Goal: Task Accomplishment & Management: Manage account settings

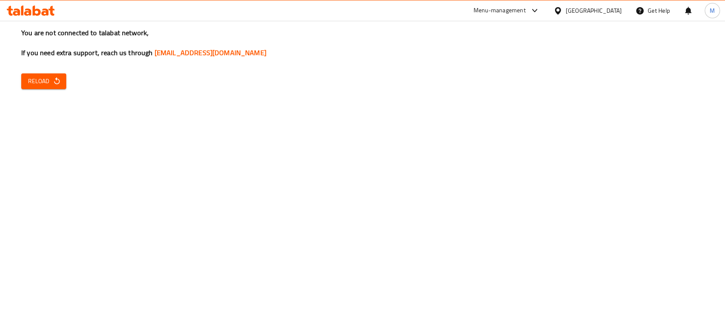
click at [65, 79] on button "Reload" at bounding box center [43, 81] width 45 height 16
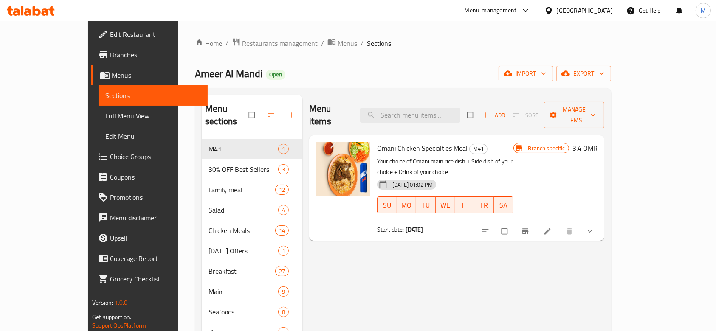
click at [110, 155] on span "Choice Groups" at bounding box center [155, 157] width 91 height 10
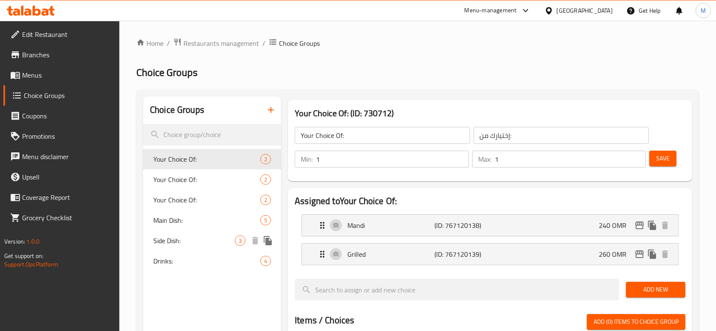
click at [191, 242] on span "Side Dish:" at bounding box center [194, 241] width 82 height 10
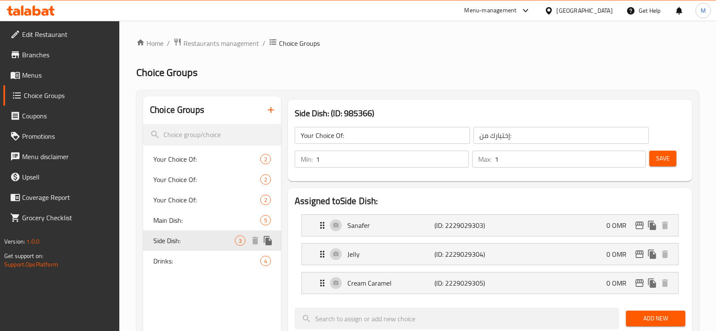
type input "Side Dish:"
type input "طبق جانبي:"
click at [194, 222] on span "Main Dish:" at bounding box center [194, 220] width 82 height 10
type input "Main Dish:"
type input "الطبق الرئيسي:"
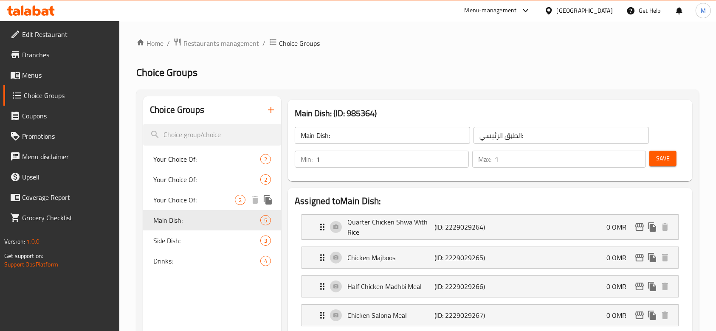
click at [201, 202] on span "Your Choice Of:" at bounding box center [194, 200] width 82 height 10
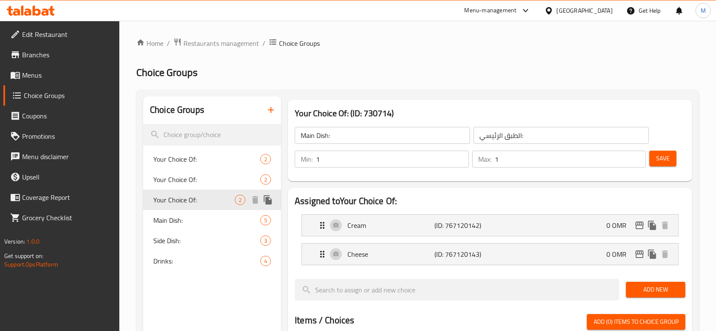
type input "Your Choice Of:"
type input "إختيارك من:"
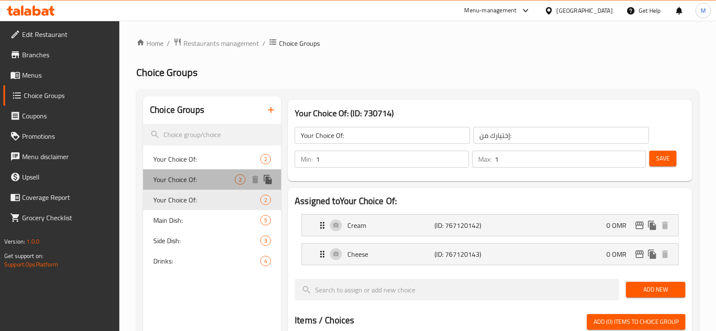
click at [193, 183] on span "Your Choice Of:" at bounding box center [194, 180] width 82 height 10
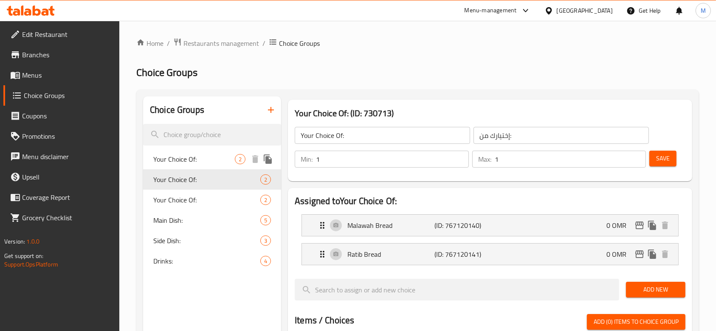
click at [182, 154] on span "Your Choice Of:" at bounding box center [194, 159] width 82 height 10
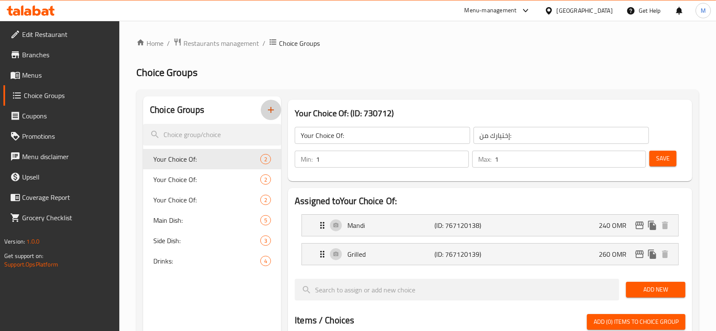
click at [268, 110] on icon "button" at bounding box center [271, 110] width 10 height 10
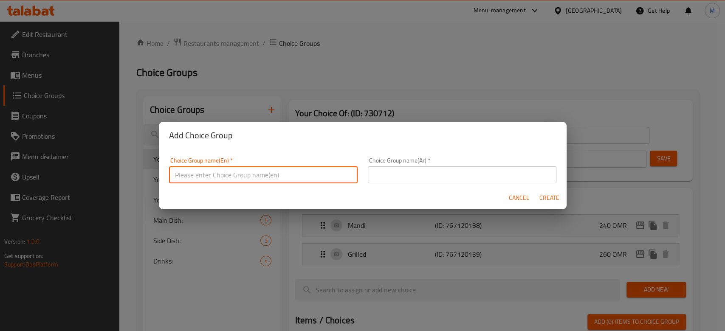
click at [239, 171] on input "text" at bounding box center [263, 174] width 189 height 17
type input "f"
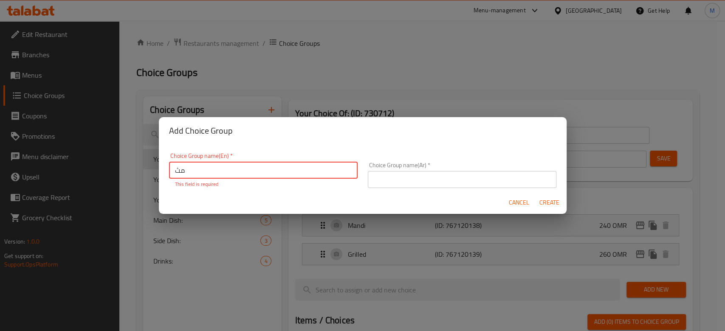
type input "م"
type input "leaves"
click at [477, 177] on input "text" at bounding box center [462, 179] width 189 height 17
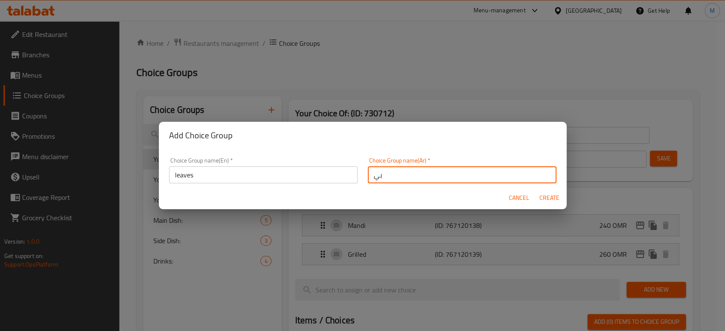
type input "ب"
type input "ورق عنب"
click at [544, 189] on div "Cancel Create" at bounding box center [363, 198] width 408 height 23
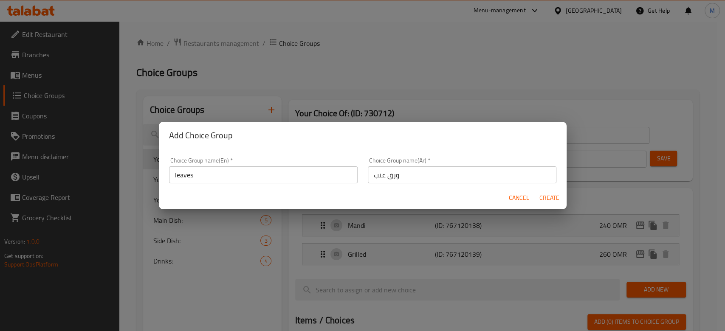
click at [544, 196] on span "Create" at bounding box center [549, 198] width 20 height 11
type input "leaves"
type input "ورق عنب"
type input "0"
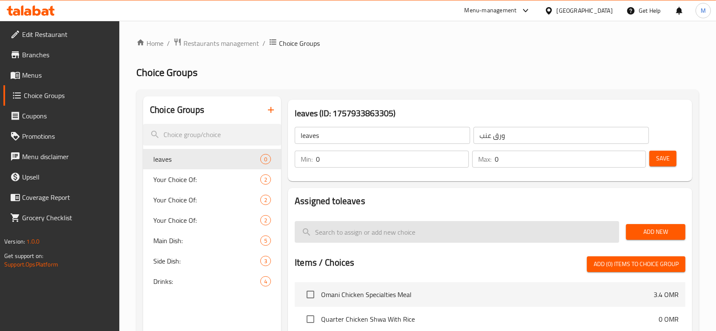
click at [583, 226] on input "search" at bounding box center [457, 232] width 324 height 22
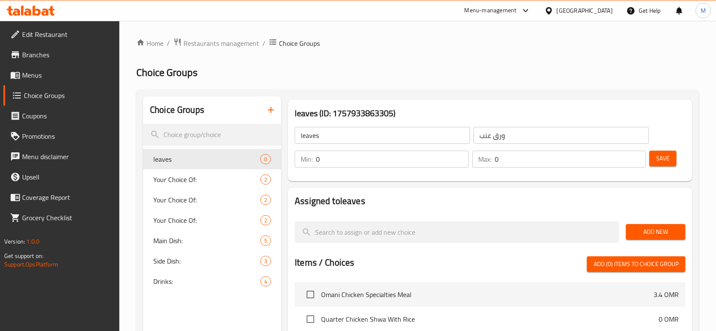
click at [368, 161] on input "0" at bounding box center [392, 159] width 153 height 17
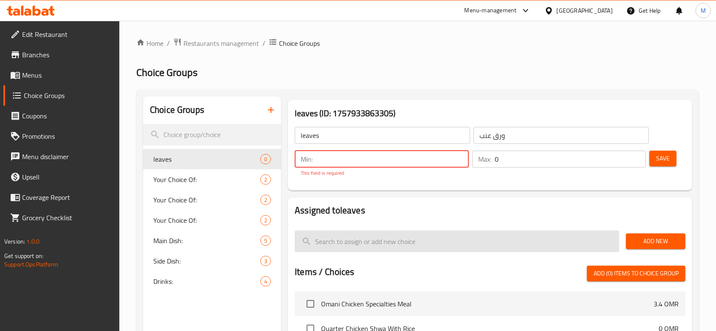
click at [600, 243] on input "search" at bounding box center [457, 242] width 324 height 22
type input "خ"
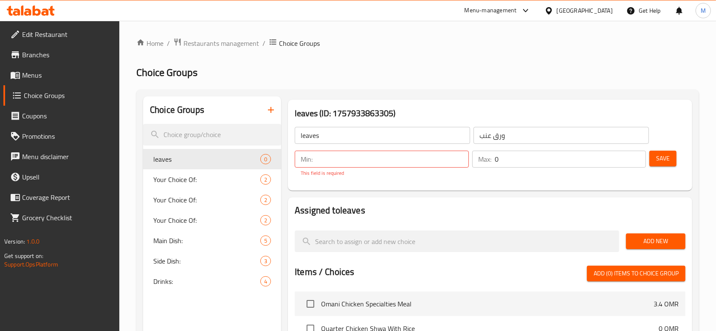
click at [660, 246] on span "Add New" at bounding box center [656, 241] width 46 height 11
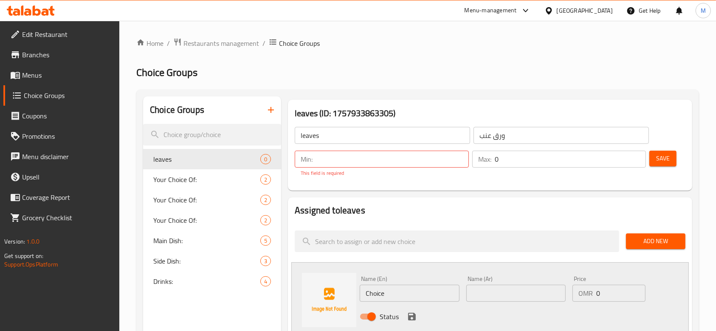
click at [392, 292] on input "Choice" at bounding box center [409, 293] width 99 height 17
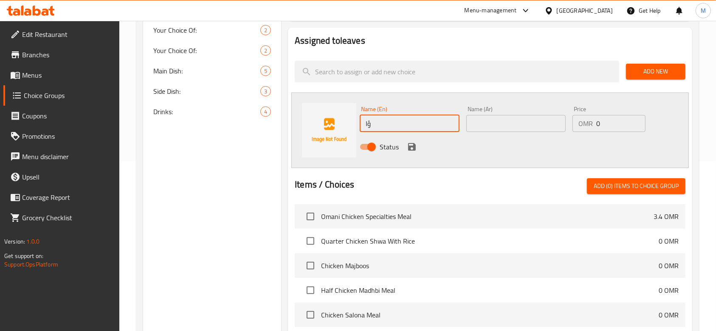
type input "ؤ"
type input "C"
type input "ا"
type input "chips oman"
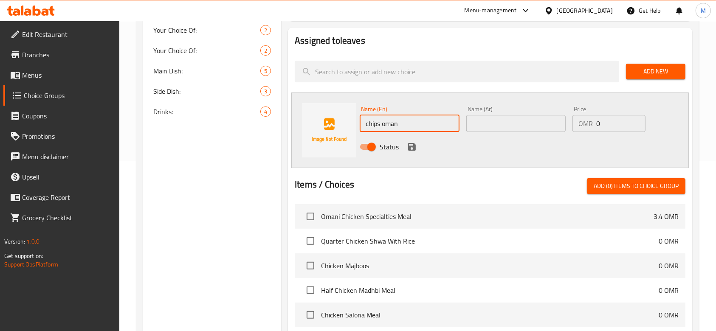
click at [496, 131] on input "text" at bounding box center [515, 123] width 99 height 17
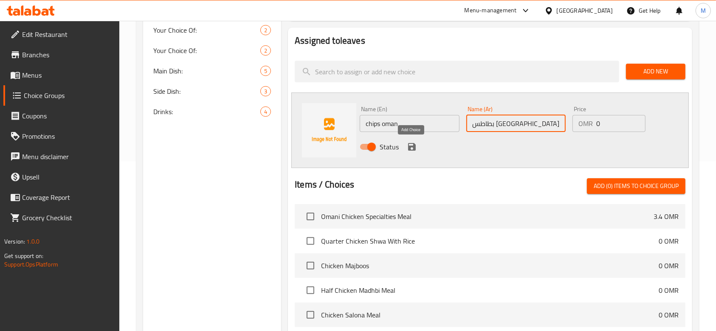
type input "بطاطس عمان"
click at [411, 144] on icon "save" at bounding box center [412, 147] width 10 height 10
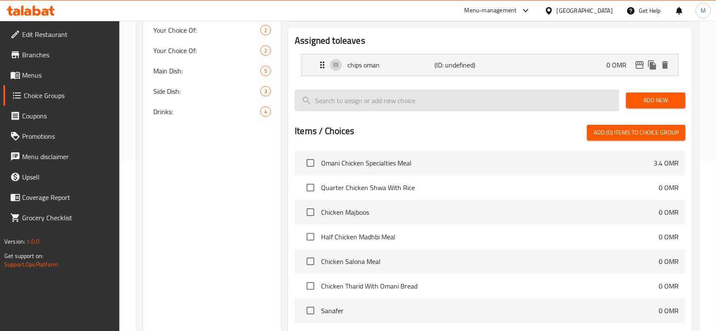
click at [350, 103] on input "search" at bounding box center [457, 101] width 324 height 22
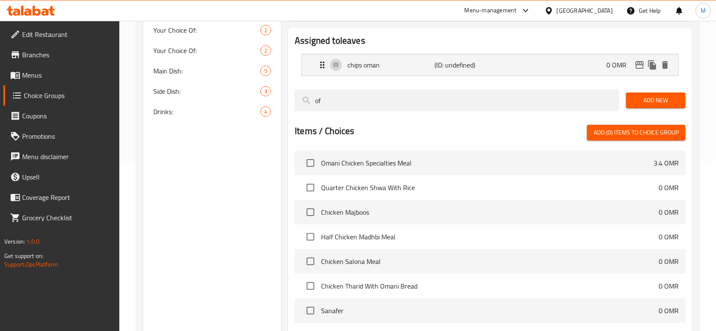
type input "o"
click at [665, 103] on span "Add New" at bounding box center [656, 100] width 46 height 11
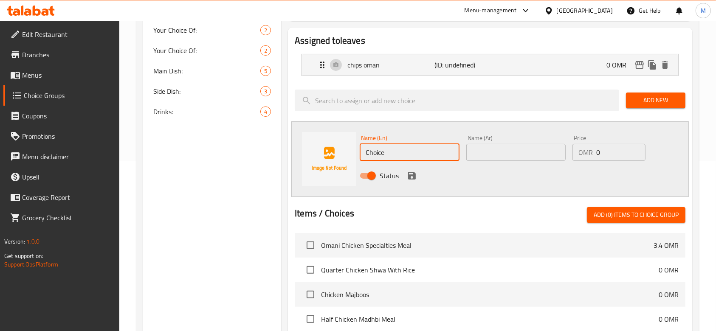
click at [417, 156] on input "Choice" at bounding box center [409, 152] width 99 height 17
type input "g"
type input "ب"
type input "fried bread"
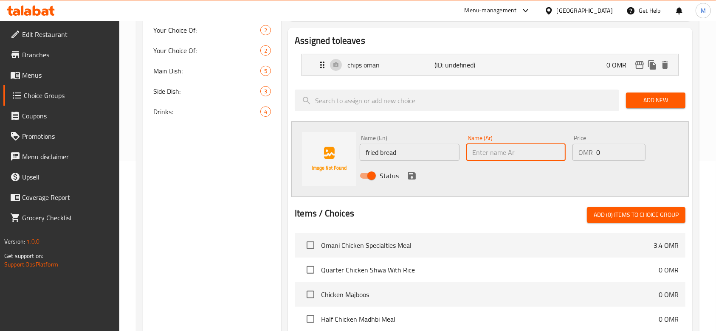
click at [513, 155] on input "text" at bounding box center [515, 152] width 99 height 17
type input "خبز مقلي"
click at [409, 178] on icon "save" at bounding box center [412, 176] width 8 height 8
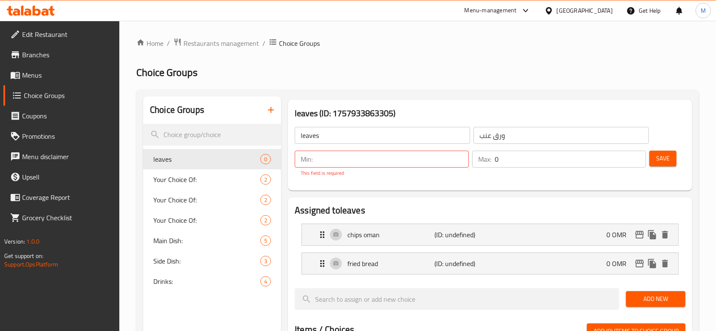
scroll to position [0, 0]
click at [403, 165] on input "number" at bounding box center [392, 159] width 153 height 17
type input "1"
click at [505, 156] on input "0" at bounding box center [571, 159] width 152 height 17
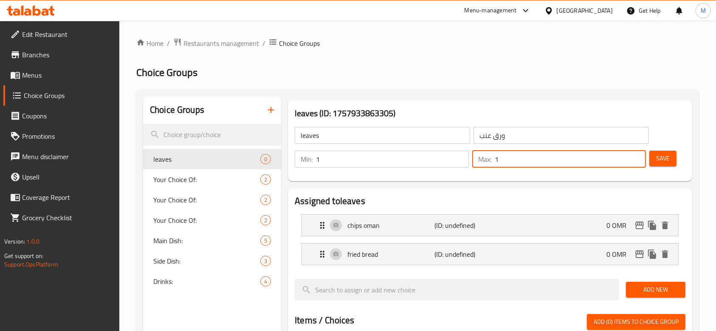
type input "1"
click at [662, 156] on span "Save" at bounding box center [663, 158] width 14 height 11
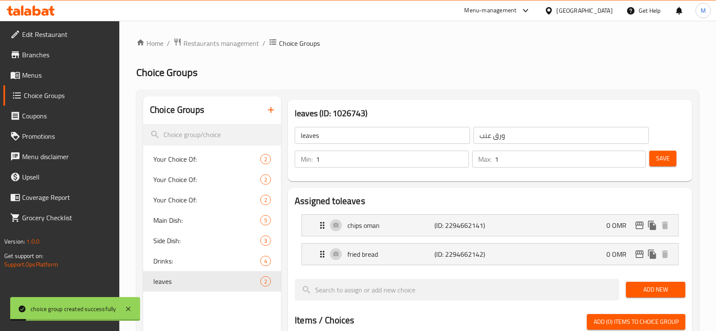
click at [60, 78] on span "Menus" at bounding box center [67, 75] width 91 height 10
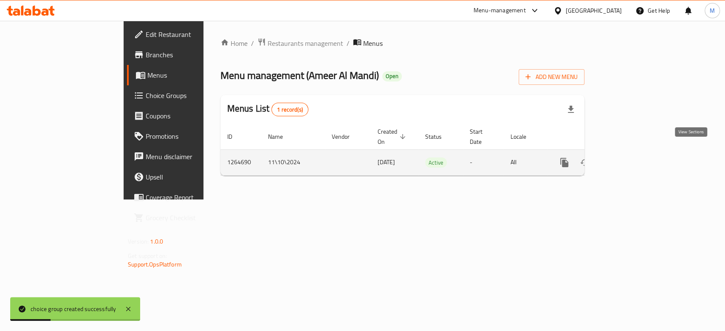
click at [631, 158] on icon "enhanced table" at bounding box center [625, 163] width 10 height 10
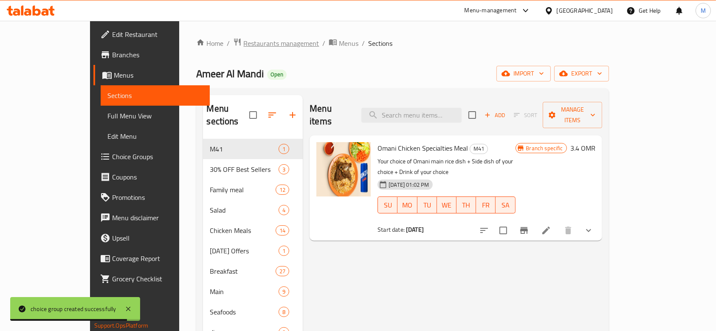
click at [243, 39] on span "Restaurants management" at bounding box center [281, 43] width 76 height 10
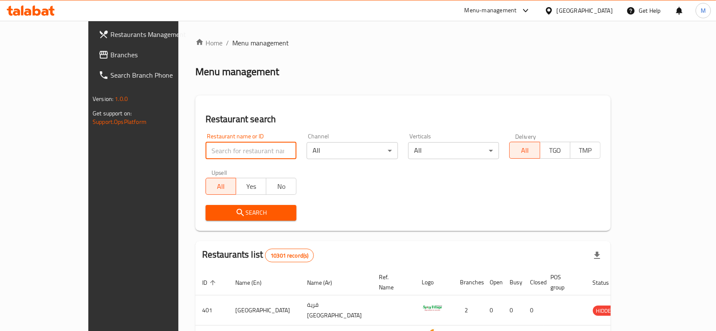
click at [206, 147] on input "search" at bounding box center [251, 150] width 91 height 17
type input "ن"
type input "karamna"
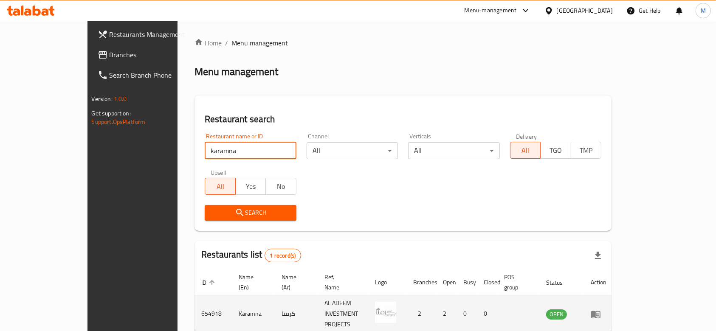
click at [601, 309] on icon "enhanced table" at bounding box center [596, 314] width 10 height 10
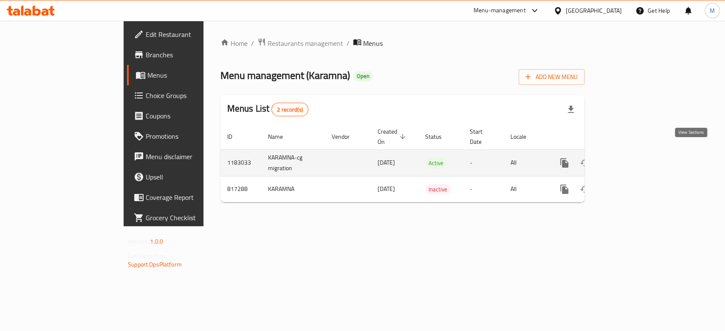
click at [636, 156] on link "enhanced table" at bounding box center [625, 163] width 20 height 20
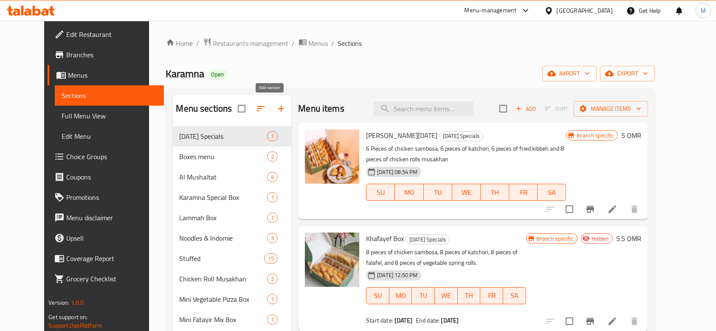
click at [276, 104] on icon "button" at bounding box center [281, 109] width 10 height 10
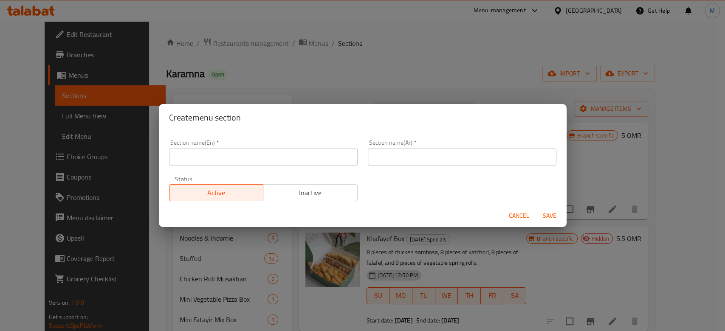
click at [246, 160] on input "text" at bounding box center [263, 157] width 189 height 17
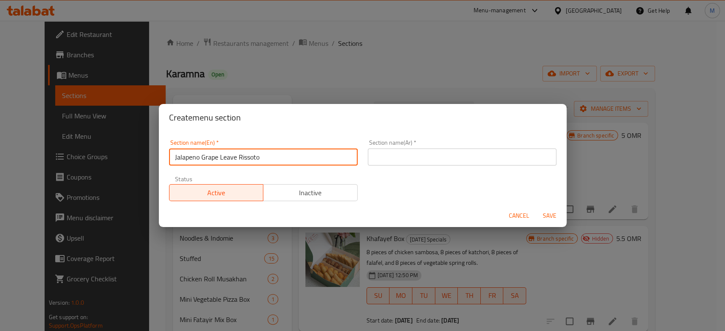
type input "Jalapeno Grape Leave Rissoto"
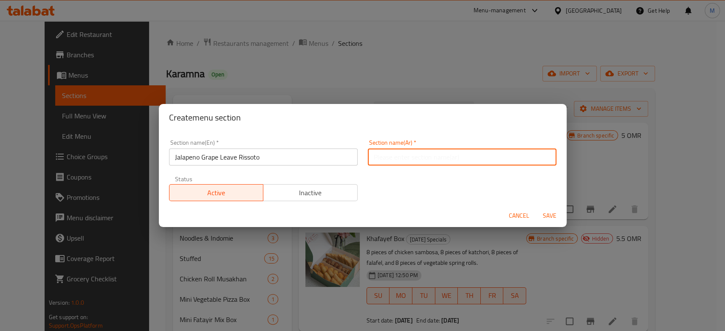
drag, startPoint x: 404, startPoint y: 164, endPoint x: 403, endPoint y: 153, distance: 11.1
click at [404, 164] on input "text" at bounding box center [462, 157] width 189 height 17
type input "روزيتو ورق العنب جلابينو"
click at [549, 216] on span "Save" at bounding box center [549, 216] width 20 height 11
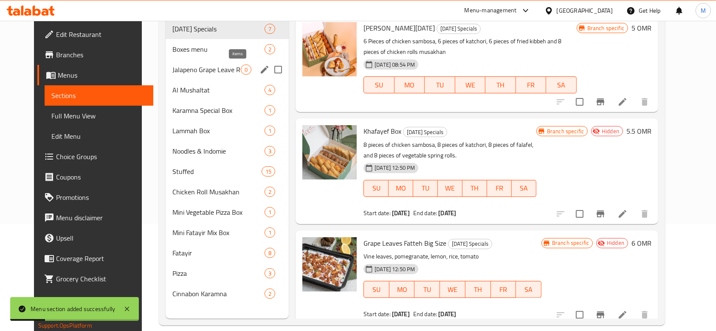
scroll to position [119, 0]
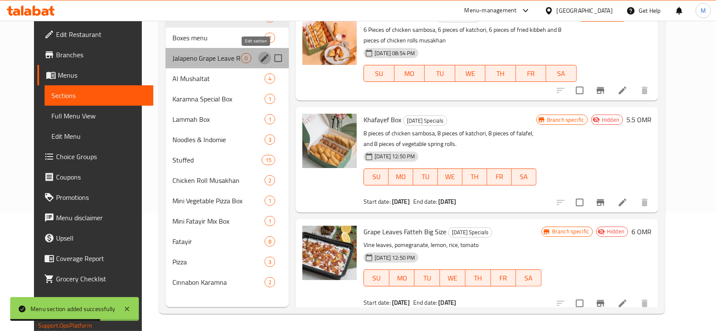
click at [259, 56] on icon "edit" at bounding box center [264, 58] width 10 height 10
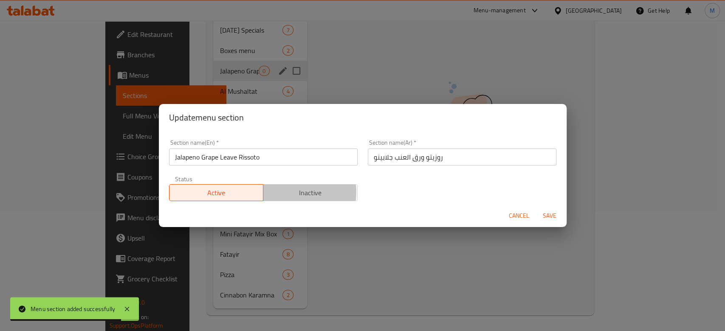
click at [292, 192] on span "Inactive" at bounding box center [310, 193] width 87 height 12
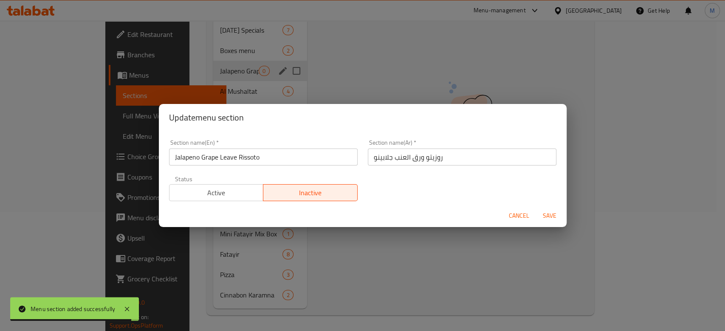
click at [550, 216] on span "Save" at bounding box center [549, 216] width 20 height 11
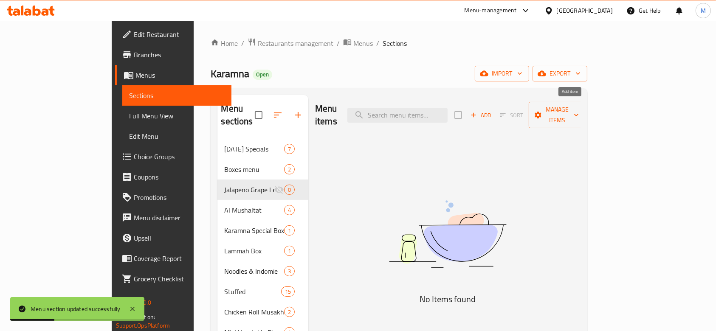
click at [492, 112] on span "Add" at bounding box center [480, 115] width 23 height 10
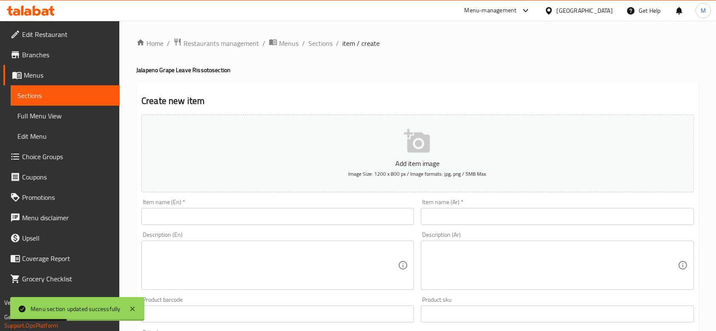
click at [221, 214] on input "text" at bounding box center [277, 216] width 273 height 17
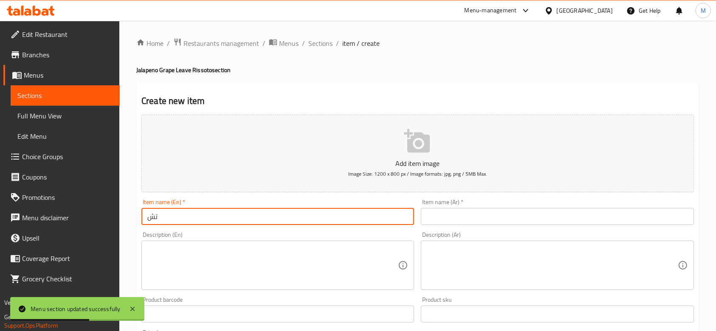
type input "ت"
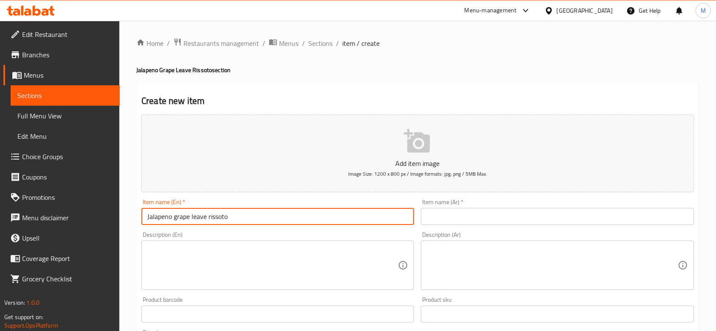
type input "Jalapeno grape leave rissoto"
click at [474, 217] on input "text" at bounding box center [557, 216] width 273 height 17
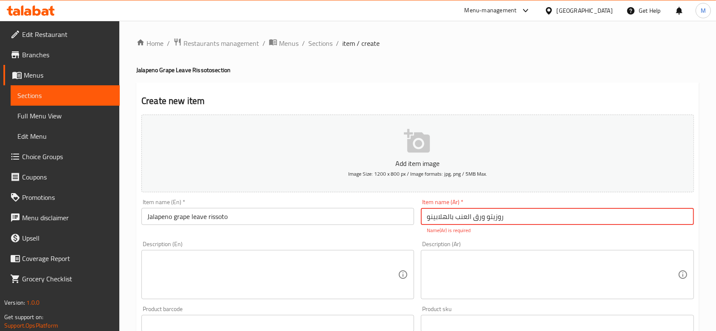
type input "روزيتو ورق العنب بالهلابينو"
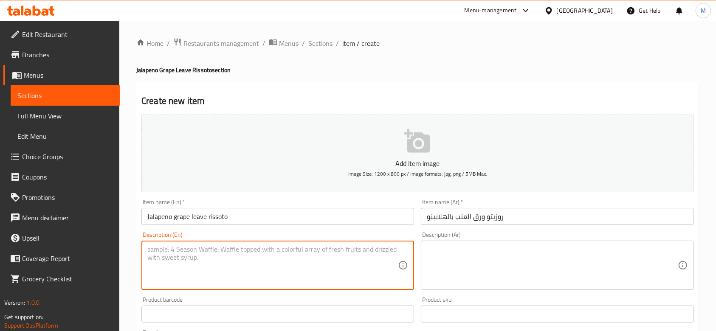
click at [203, 268] on textarea at bounding box center [272, 265] width 251 height 40
type textarea "ة"
type textarea "Mashed grape leaves with jalapeno filling"
click at [464, 242] on div "Description (Ar)" at bounding box center [557, 265] width 273 height 49
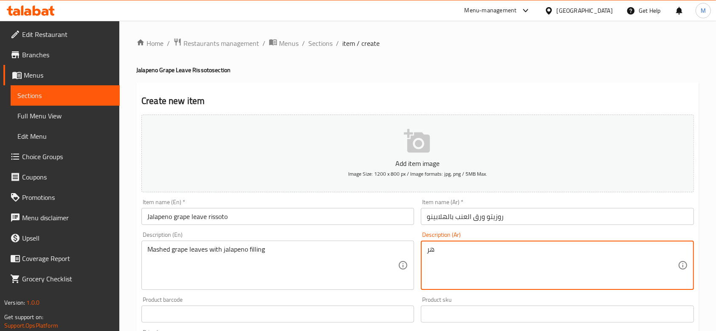
type textarea "ه"
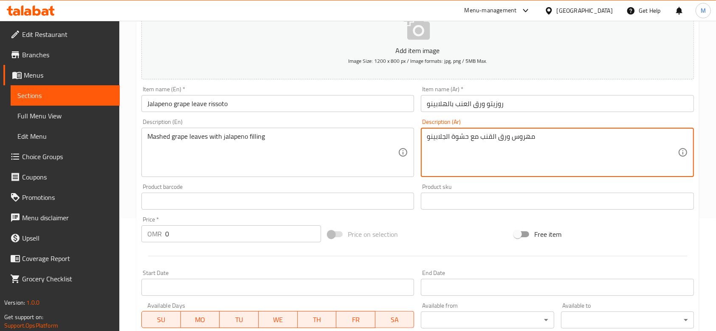
type textarea "مهروس ورق القنب مع حشوة الجلابينو"
click at [204, 243] on div "Price   * OMR 0 Price *" at bounding box center [231, 229] width 186 height 33
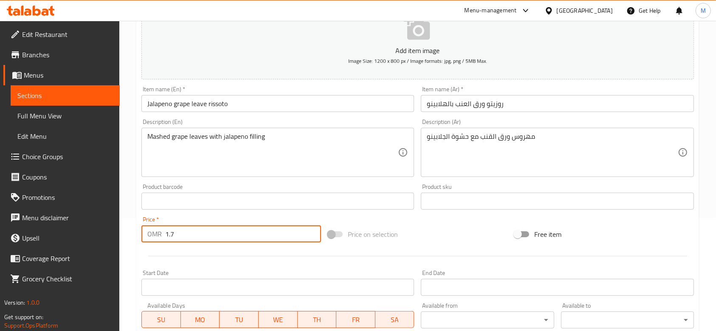
type input "1.7"
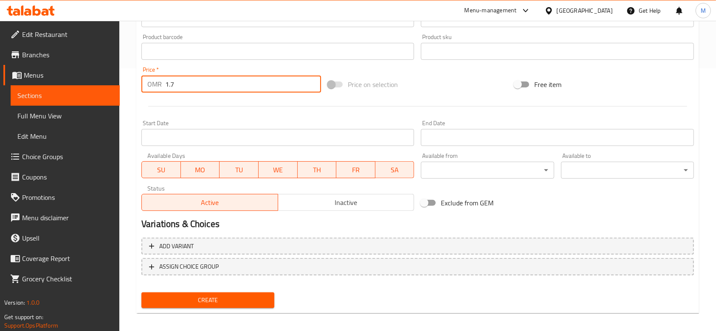
scroll to position [268, 0]
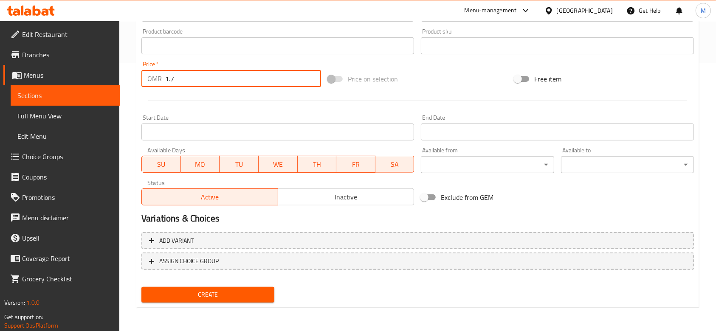
click at [228, 297] on span "Create" at bounding box center [207, 295] width 119 height 11
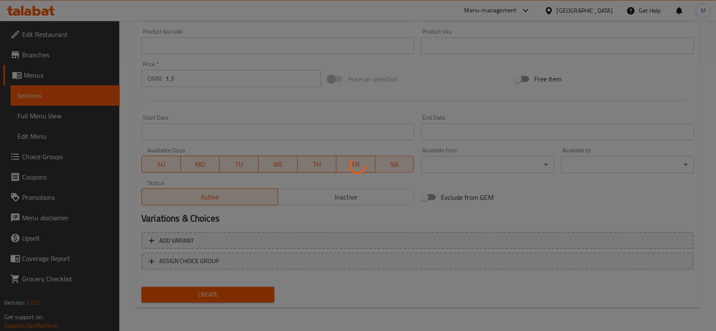
type input "0"
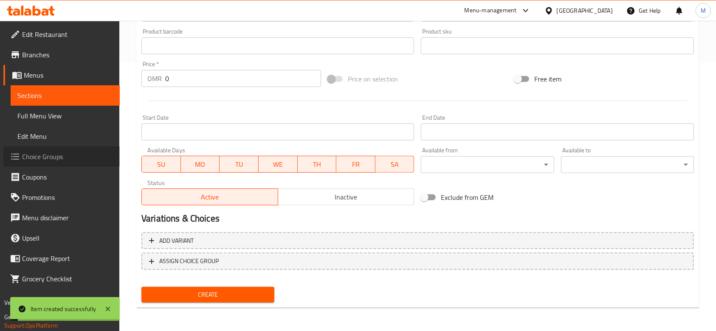
click at [39, 158] on span "Choice Groups" at bounding box center [67, 157] width 91 height 10
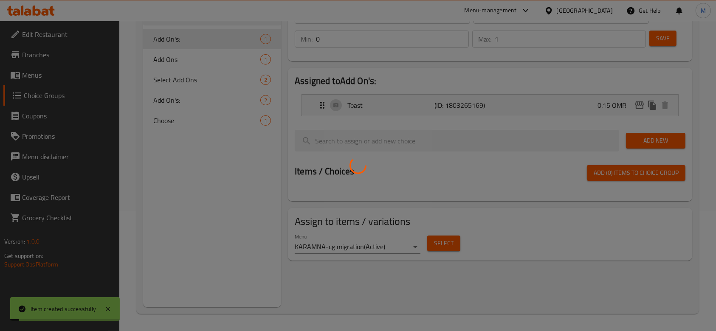
scroll to position [120, 0]
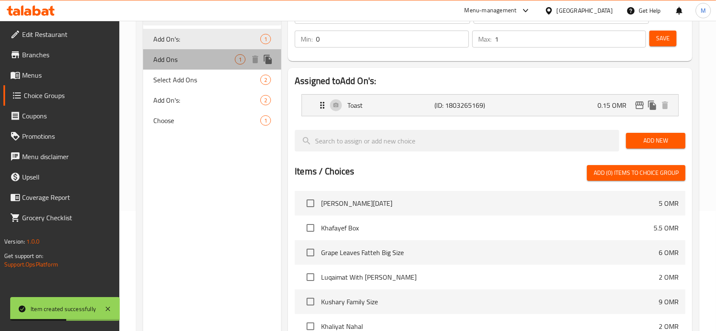
click at [186, 63] on span "Add Ons" at bounding box center [194, 59] width 82 height 10
type input "Add Ons"
type input "الإضافات"
type input "1"
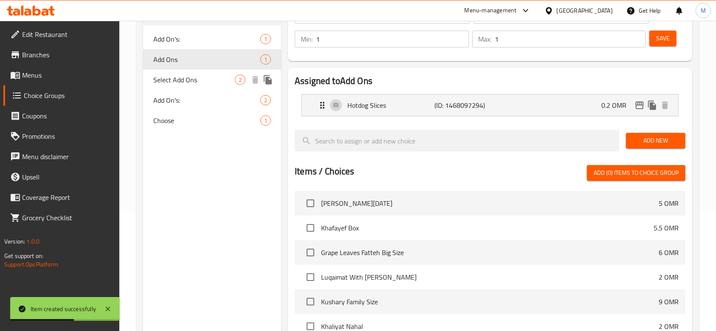
click at [190, 82] on span "Select Add Ons" at bounding box center [194, 80] width 82 height 10
type input "Select Add Ons"
type input "اختيار اضافات"
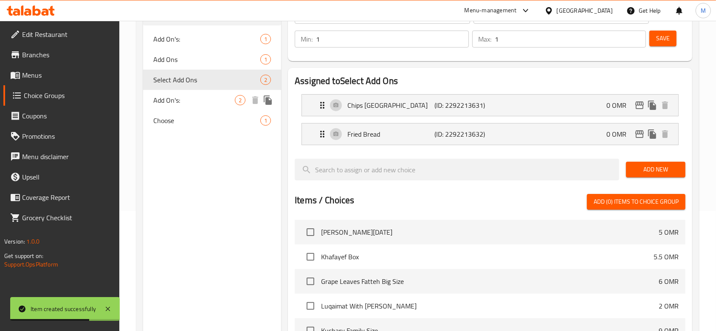
click at [197, 100] on span "Add On's:" at bounding box center [194, 100] width 82 height 10
type input "Add On's:"
type input "الإضافات:"
type input "0"
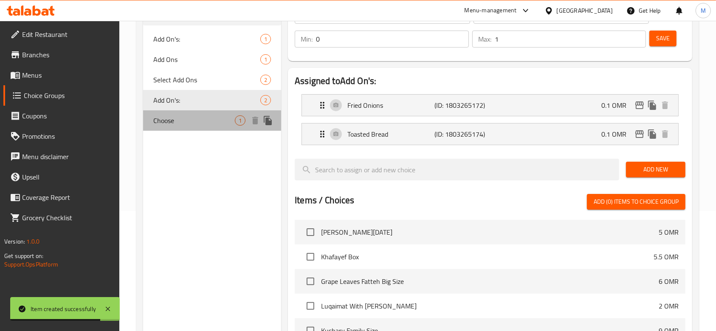
click at [207, 118] on span "Choose" at bounding box center [194, 121] width 82 height 10
type input "Choose"
type input "اختر اضافة"
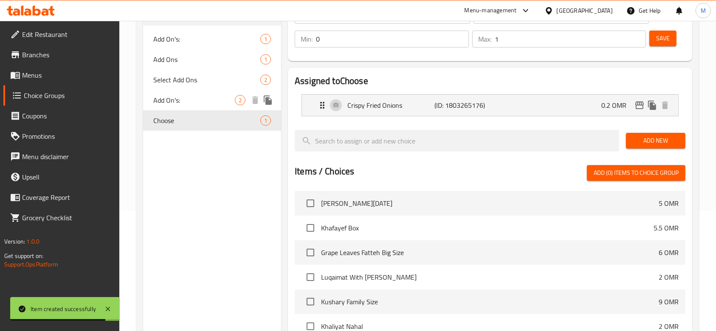
click at [192, 104] on span "Add On's:" at bounding box center [194, 100] width 82 height 10
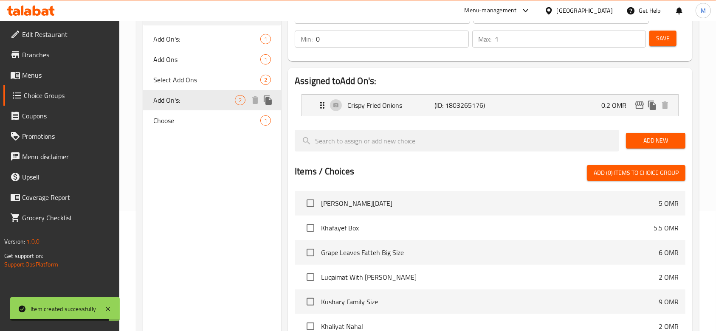
type input "Add On's:"
type input "الإضافات:"
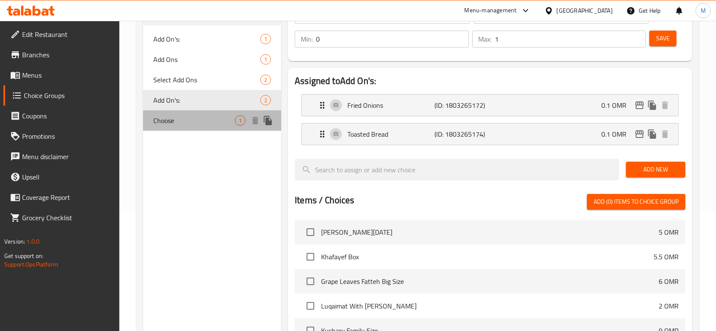
click at [171, 120] on span "Choose" at bounding box center [194, 121] width 82 height 10
type input "Choose"
type input "اختر اضافة"
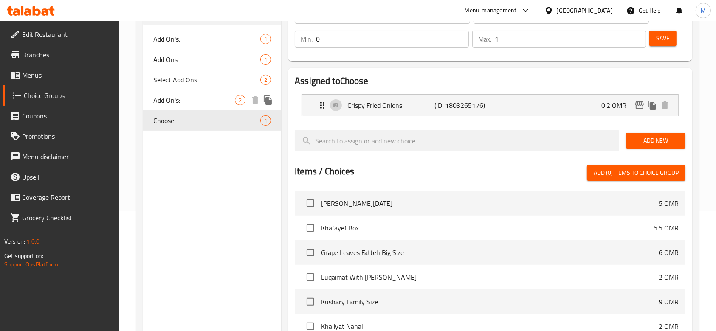
click at [175, 96] on span "Add On's:" at bounding box center [194, 100] width 82 height 10
type input "Add On's:"
type input "الإضافات:"
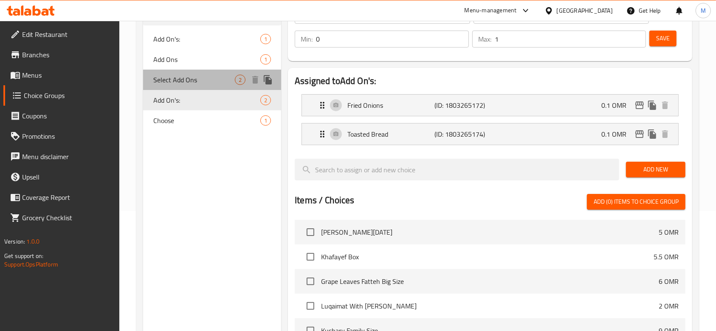
click at [178, 85] on span "Select Add Ons" at bounding box center [194, 80] width 82 height 10
type input "Select Add Ons"
type input "اختيار اضافات"
type input "1"
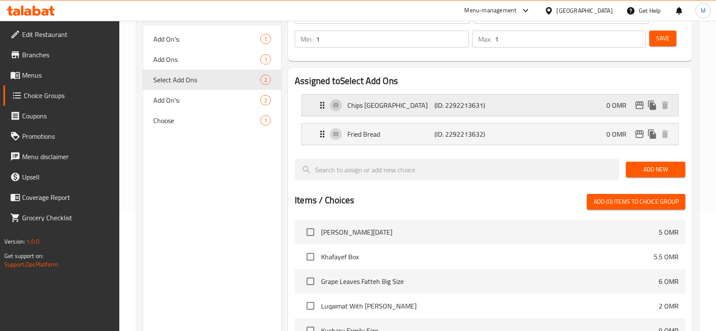
click at [475, 110] on p "(ID: 2292213631)" at bounding box center [463, 105] width 58 height 10
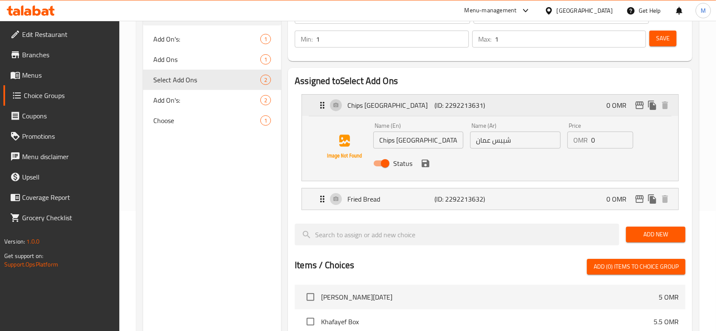
click at [475, 110] on p "(ID: 2292213631)" at bounding box center [463, 105] width 58 height 10
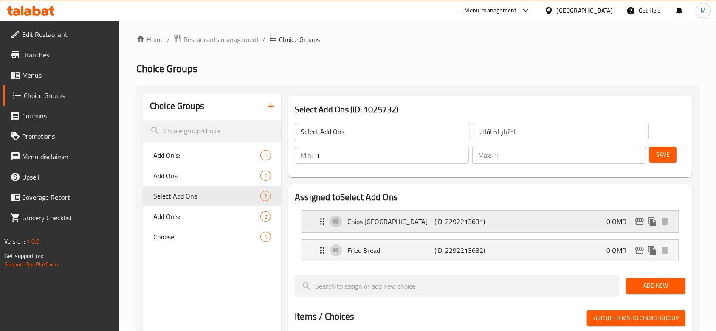
scroll to position [0, 0]
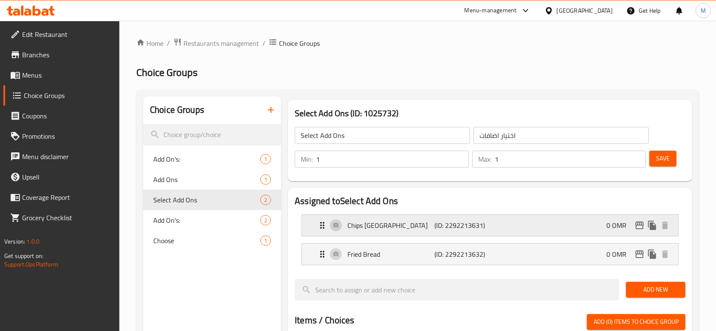
click at [465, 229] on p "(ID: 2292213631)" at bounding box center [463, 225] width 58 height 10
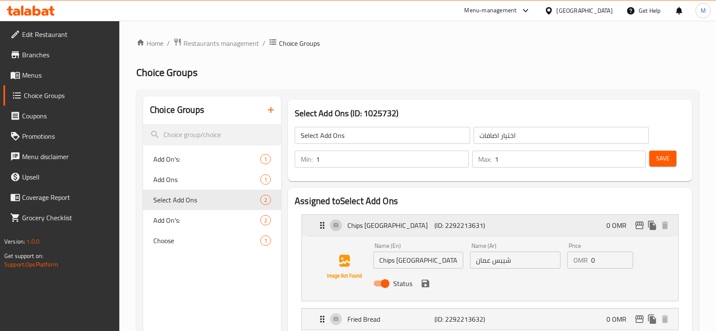
click at [465, 229] on p "(ID: 2292213631)" at bounding box center [463, 225] width 58 height 10
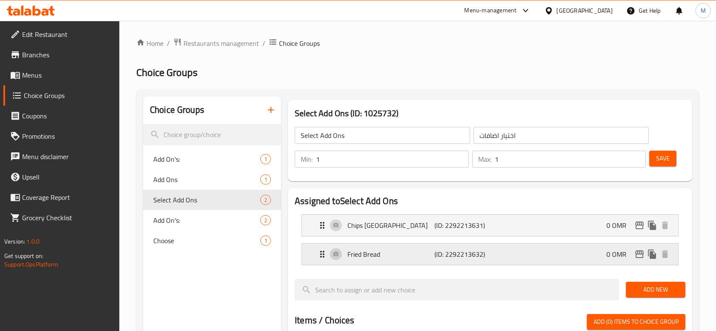
click at [483, 265] on div "Fried Bread (ID: 2292213632) 0 OMR" at bounding box center [492, 254] width 351 height 21
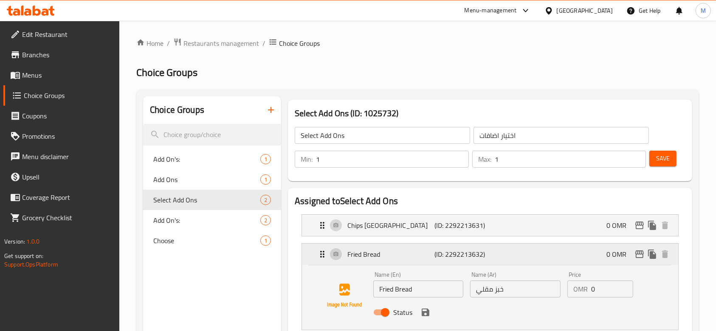
click at [485, 262] on div "Fried Bread (ID: 2292213632) 0 OMR" at bounding box center [492, 254] width 351 height 21
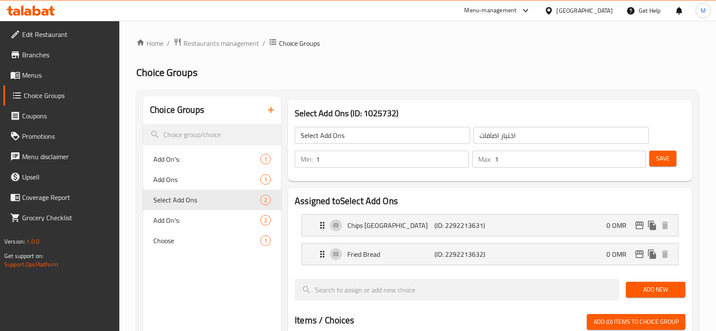
click at [73, 100] on span "Choice Groups" at bounding box center [68, 95] width 89 height 10
click at [35, 77] on span "Menus" at bounding box center [67, 75] width 91 height 10
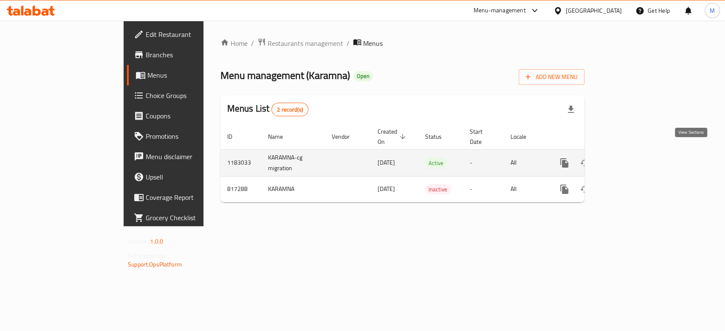
click at [631, 158] on icon "enhanced table" at bounding box center [625, 163] width 10 height 10
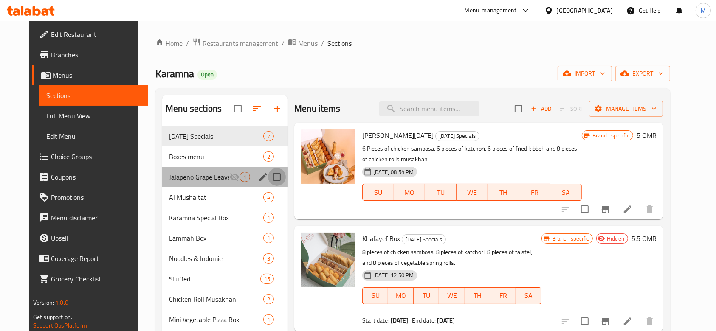
click at [270, 176] on input "Menu sections" at bounding box center [277, 177] width 18 height 18
checkbox input "true"
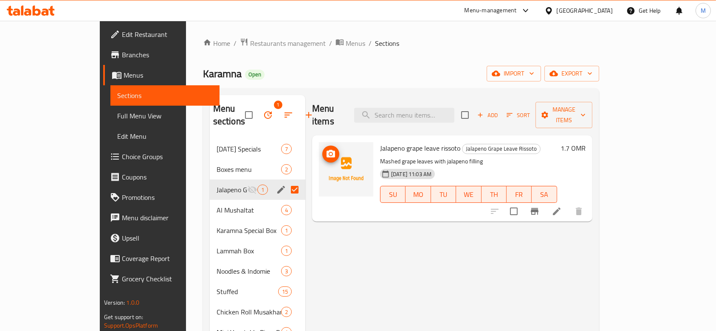
click at [322, 152] on img at bounding box center [346, 169] width 54 height 54
click at [474, 110] on input "checkbox" at bounding box center [465, 115] width 18 height 18
checkbox input "true"
click at [562, 206] on icon at bounding box center [557, 211] width 10 height 10
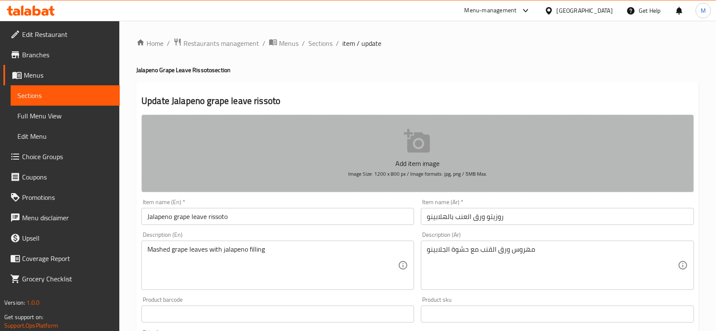
click at [366, 156] on button "Add item image Image Size: 1200 x 800 px / Image formats: jpg, png / 5MB Max." at bounding box center [417, 154] width 552 height 78
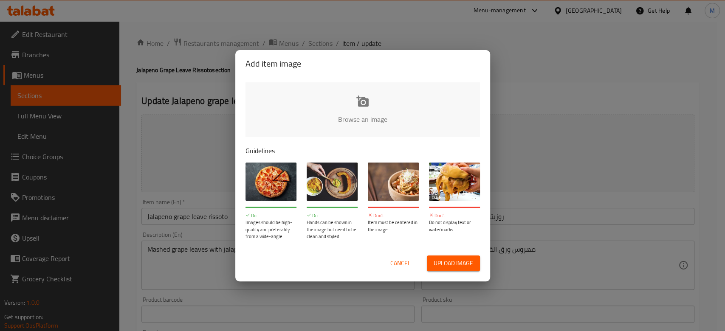
click at [330, 90] on input "file" at bounding box center [649, 121] width 809 height 79
type input "C:\fakepath\WhatsApp Image 2025-09-15 at 2.01.21 PM.jpeg"
click at [132, 170] on div "Add item image Browse an image Guidelines Do Images should be high-quality and …" at bounding box center [362, 165] width 725 height 331
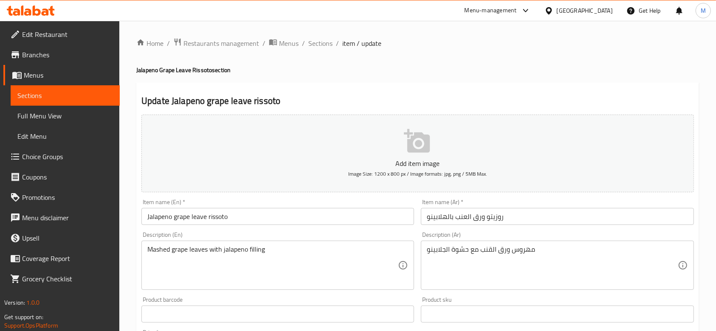
click at [340, 127] on button "Add item image Image Size: 1200 x 800 px / Image formats: jpg, png / 5MB Max." at bounding box center [417, 154] width 552 height 78
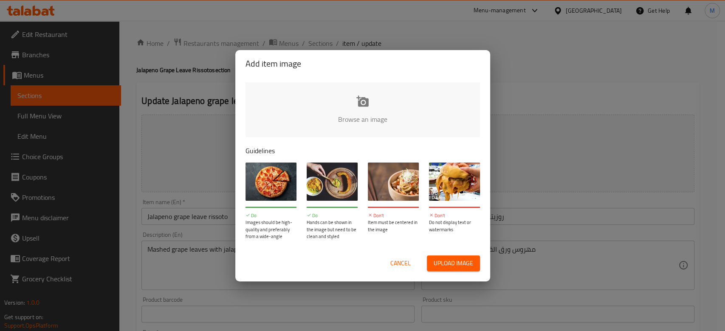
click at [321, 115] on input "file" at bounding box center [649, 121] width 809 height 79
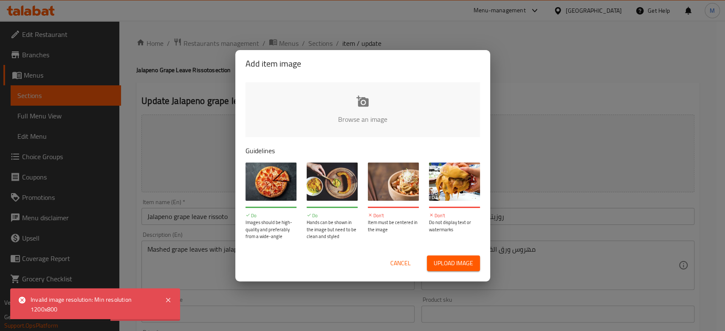
click at [336, 110] on input "file" at bounding box center [649, 121] width 809 height 79
click at [336, 124] on input "file" at bounding box center [649, 121] width 809 height 79
type input "C:\fakepath\لقطة شاشة 2025-09-15 150612.png"
click at [501, 52] on div "Add item image Browse an image Guidelines Do Images should be high-quality and …" at bounding box center [362, 165] width 725 height 331
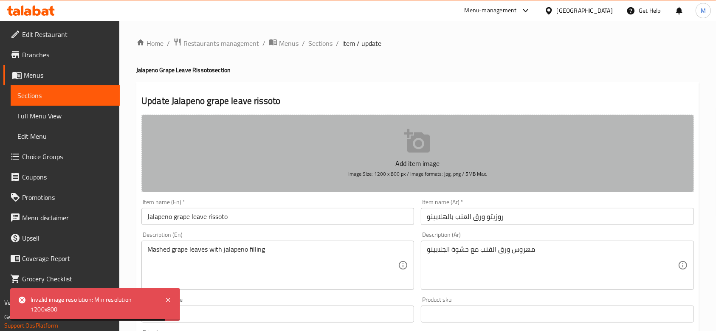
click at [395, 155] on button "Add item image Image Size: 1200 x 800 px / Image formats: jpg, png / 5MB Max." at bounding box center [417, 154] width 552 height 78
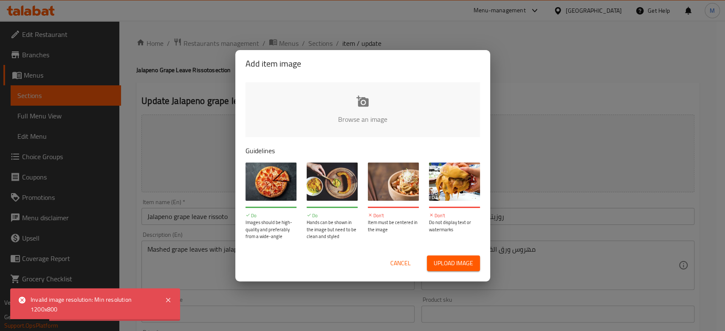
click at [379, 87] on input "file" at bounding box center [649, 121] width 809 height 79
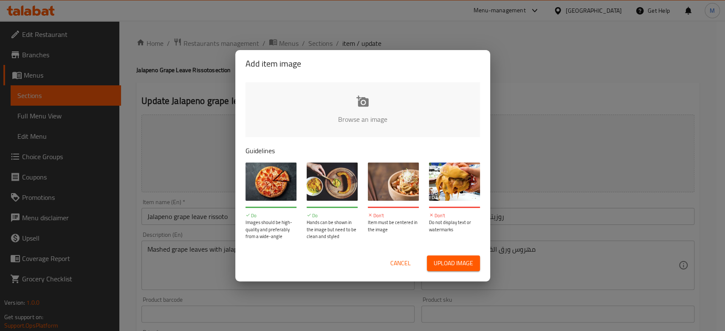
type input "C:\fakepath\WhatsApp Image 2025-09-15 at 2_increased.jpg"
click at [405, 261] on span "Cancel" at bounding box center [400, 263] width 20 height 11
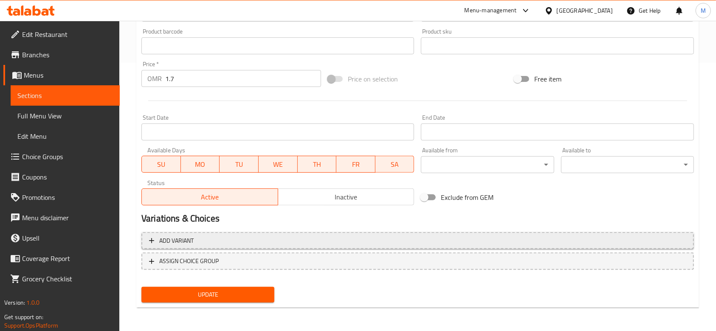
click at [356, 243] on span "Add variant" at bounding box center [417, 241] width 537 height 11
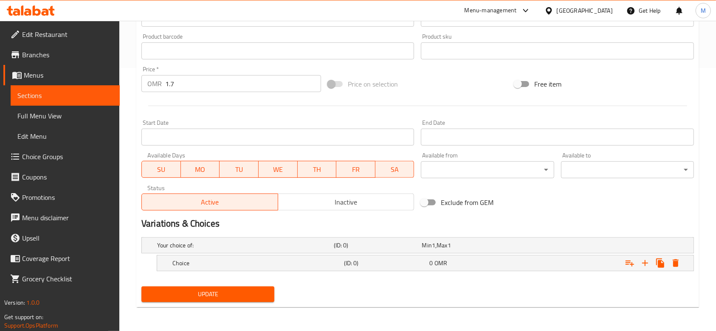
scroll to position [263, 0]
click at [274, 242] on h5 "Your choice of:" at bounding box center [243, 246] width 173 height 8
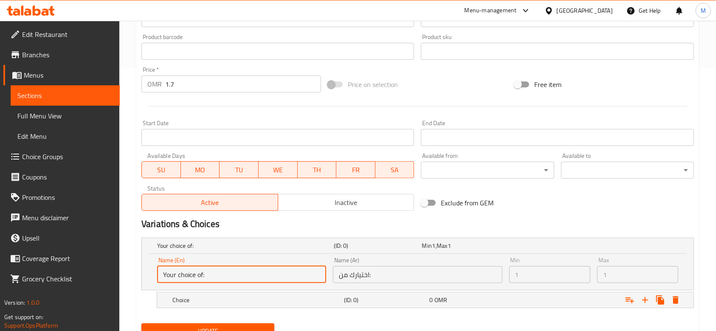
click at [272, 272] on input "Your choice of:" at bounding box center [241, 274] width 169 height 17
click at [272, 300] on h5 "Choice" at bounding box center [256, 300] width 168 height 8
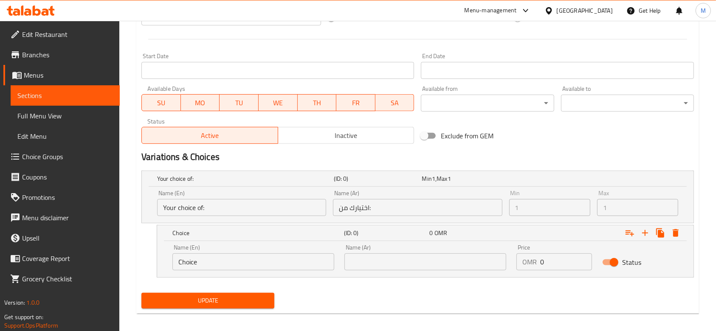
scroll to position [331, 0]
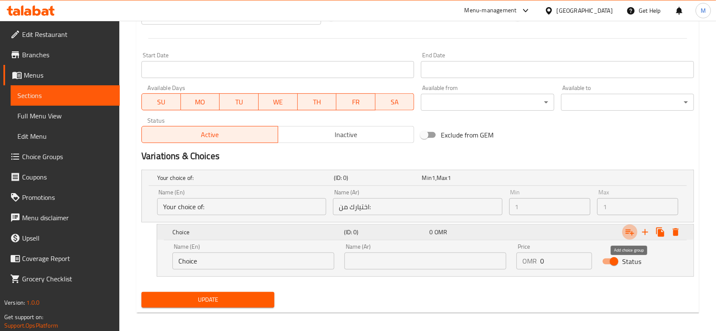
click at [628, 236] on icon "Expand" at bounding box center [630, 232] width 10 height 10
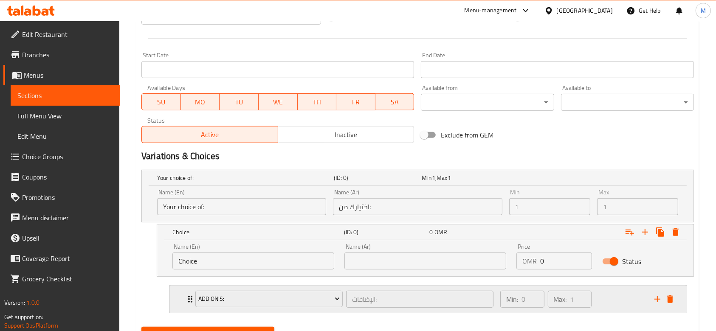
click at [182, 297] on div "Add On's: الإضافات: ​ Min: 0 ​ Max: 1 ​" at bounding box center [428, 299] width 517 height 27
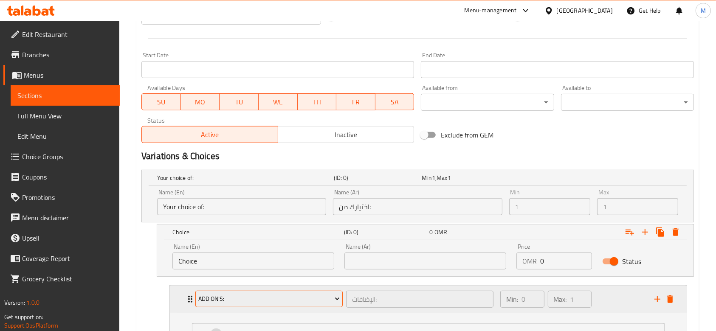
click at [231, 298] on span "Add On's:" at bounding box center [268, 299] width 141 height 11
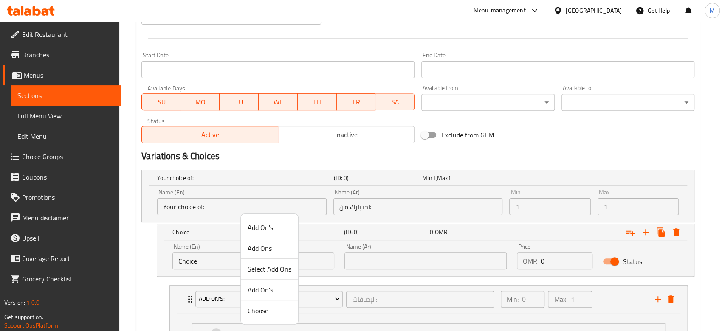
click at [273, 230] on span "Add On's:" at bounding box center [270, 228] width 44 height 10
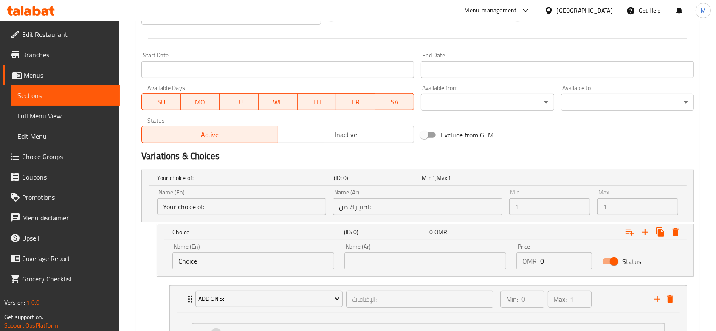
scroll to position [417, 0]
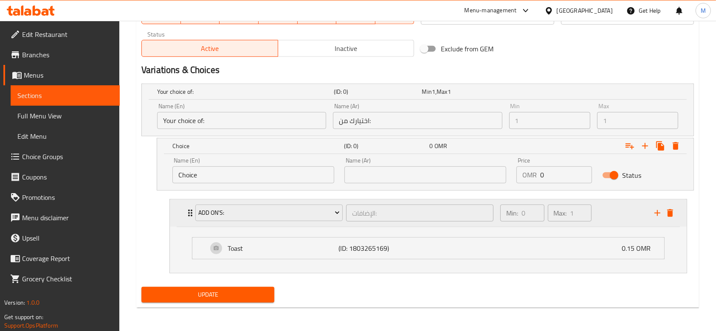
click at [190, 216] on div "Add On's: الإضافات: ​" at bounding box center [344, 213] width 308 height 27
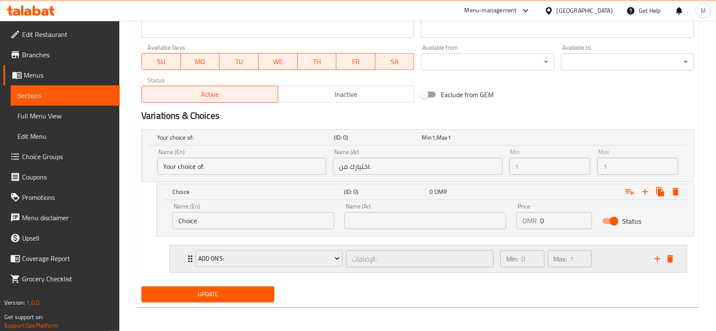
scroll to position [370, 0]
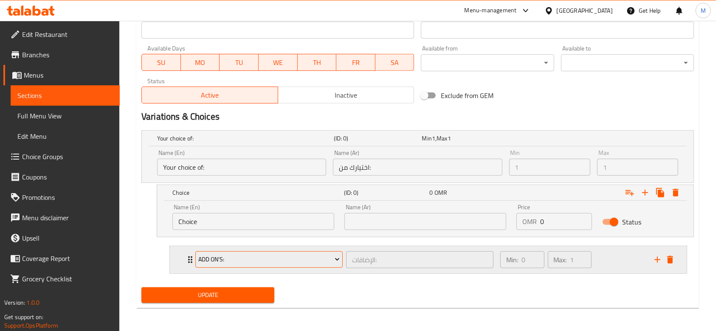
click at [200, 267] on button "Add On's:" at bounding box center [268, 259] width 147 height 17
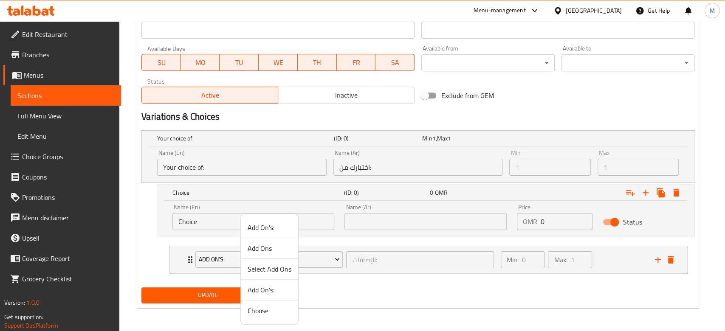
click at [253, 309] on span "Choose" at bounding box center [270, 311] width 44 height 10
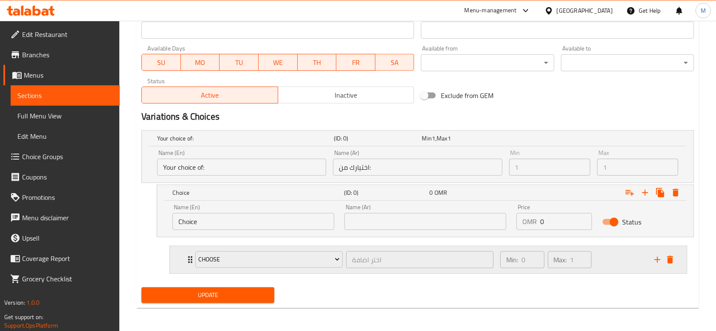
click at [190, 259] on div "Choose اختر اضافة ​" at bounding box center [344, 259] width 308 height 27
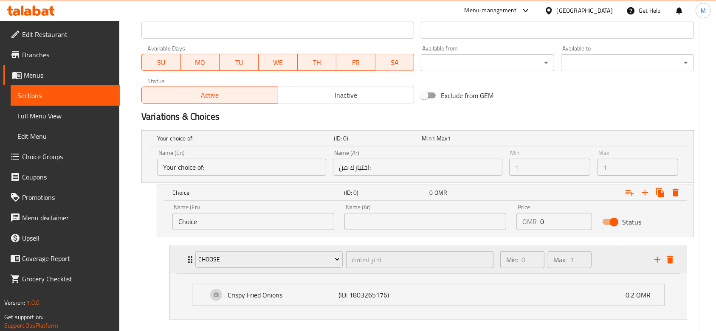
scroll to position [417, 0]
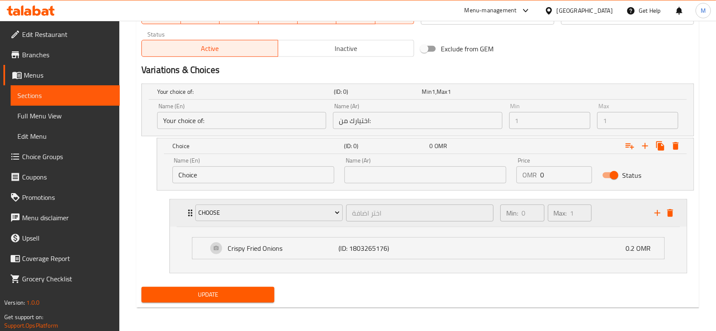
click at [190, 208] on div "Choose اختر اضافة ​" at bounding box center [344, 213] width 308 height 27
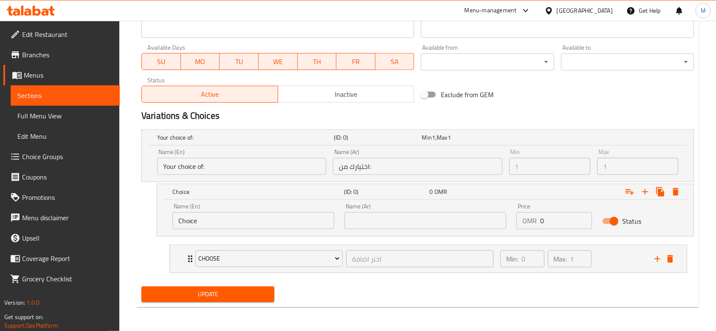
scroll to position [370, 0]
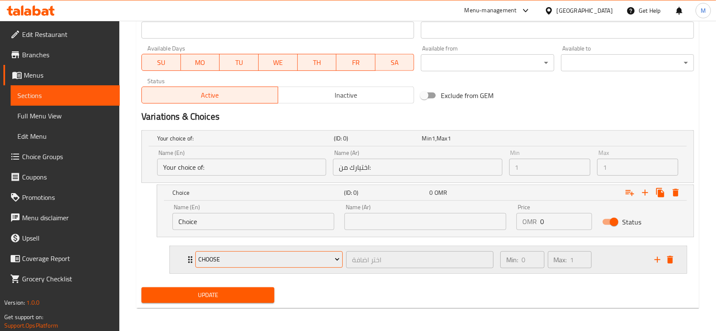
click at [213, 258] on span "Choose" at bounding box center [268, 259] width 141 height 11
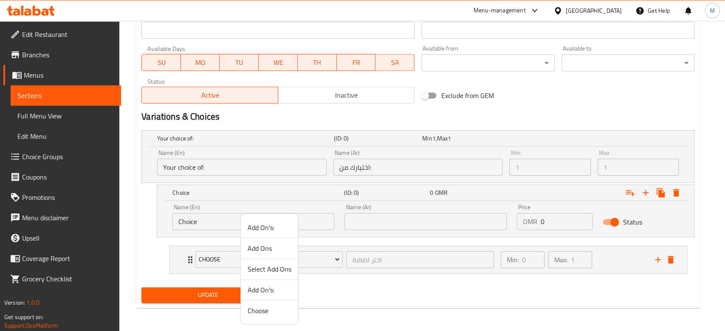
click at [273, 297] on li "Add On's:" at bounding box center [269, 290] width 57 height 21
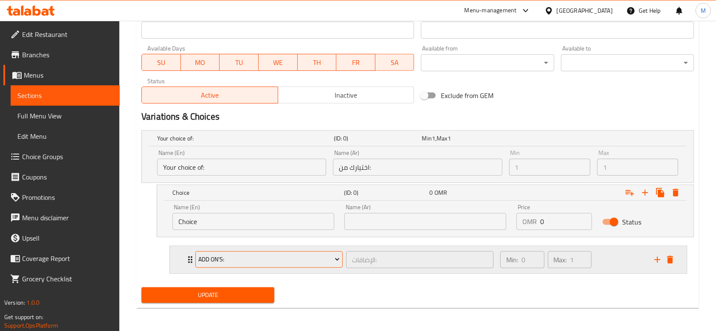
click at [280, 262] on span "Add On's:" at bounding box center [268, 259] width 141 height 11
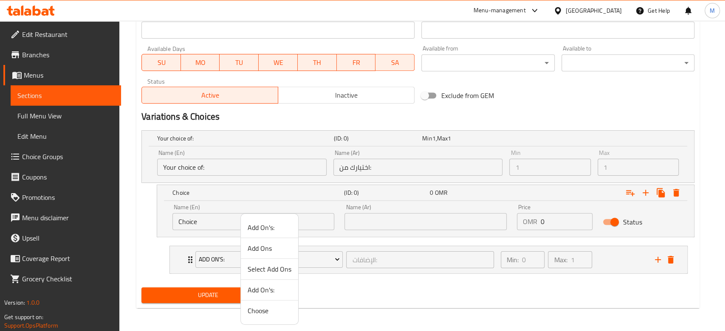
click at [187, 260] on div at bounding box center [362, 165] width 725 height 331
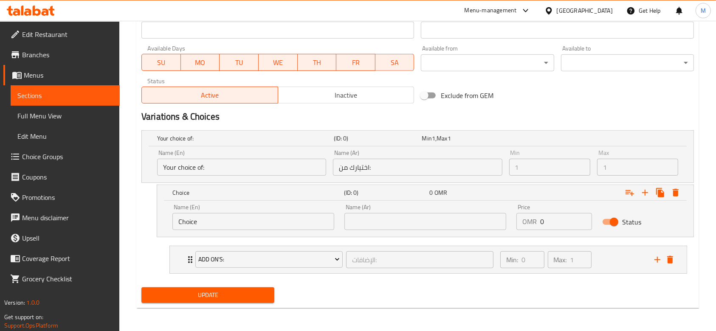
click at [187, 260] on icon "Expand" at bounding box center [190, 260] width 10 height 10
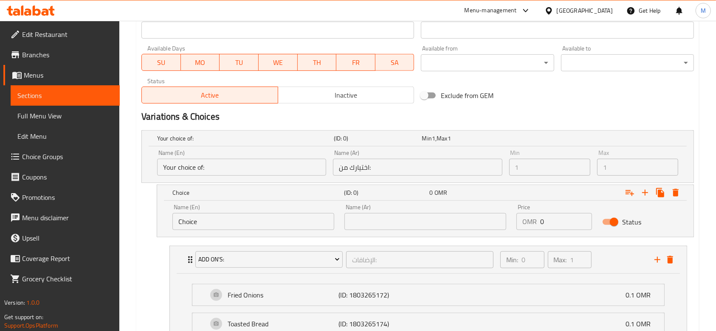
click at [187, 260] on icon "Expand" at bounding box center [190, 260] width 10 height 10
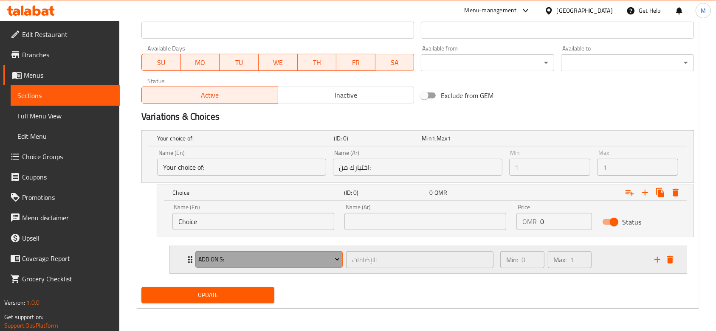
click at [224, 260] on span "Add On's:" at bounding box center [268, 259] width 141 height 11
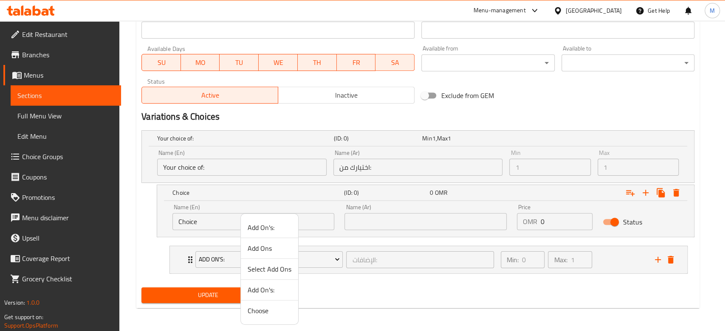
click at [273, 267] on span "Select Add Ons" at bounding box center [270, 269] width 44 height 10
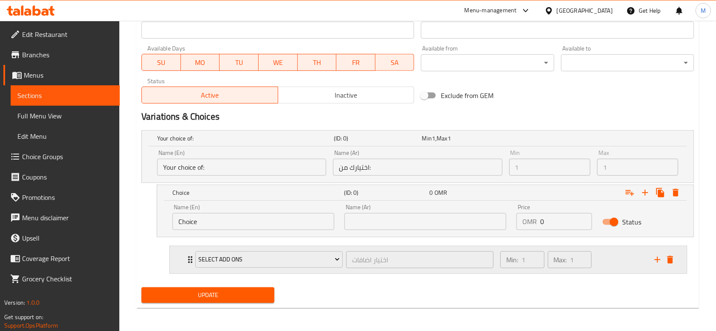
click at [188, 253] on div "Select Add Ons اختيار اضافات ​ Min: 1 ​ Max: 1 ​" at bounding box center [430, 259] width 491 height 27
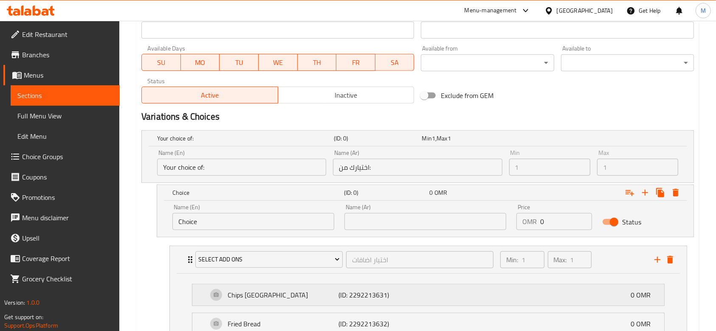
scroll to position [445, 0]
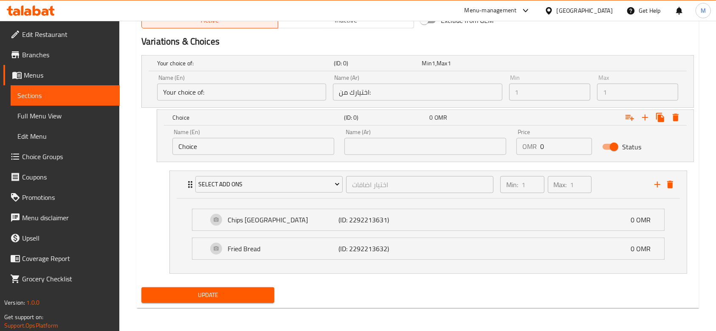
click at [248, 296] on span "Update" at bounding box center [207, 295] width 119 height 11
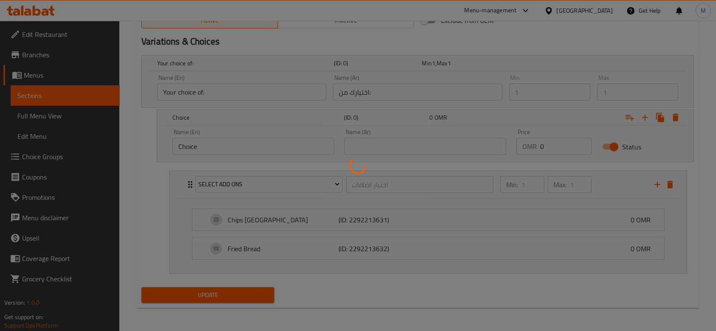
click at [247, 295] on div at bounding box center [358, 165] width 716 height 331
drag, startPoint x: 387, startPoint y: 358, endPoint x: 374, endPoint y: 358, distance: 13.2
click at [340, 293] on div at bounding box center [358, 165] width 716 height 331
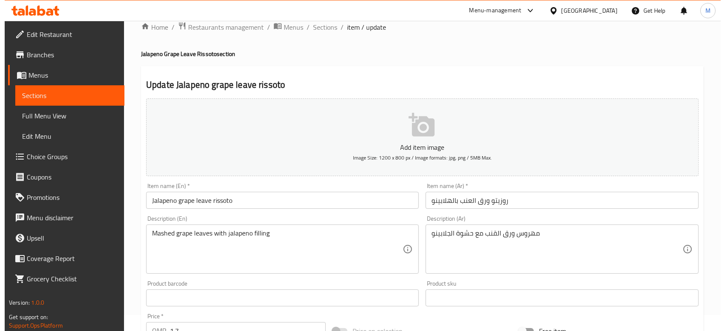
scroll to position [0, 0]
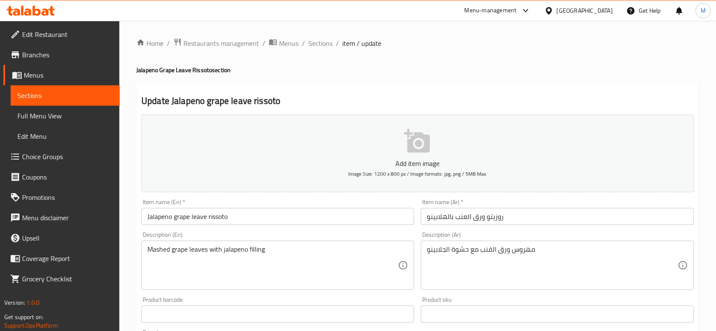
click at [425, 141] on icon "button" at bounding box center [417, 141] width 26 height 24
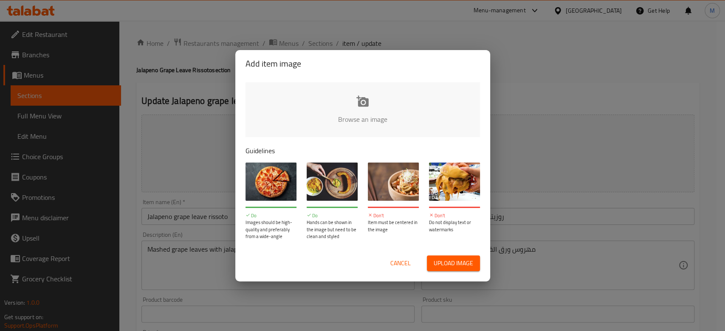
click at [350, 115] on input "file" at bounding box center [649, 121] width 809 height 79
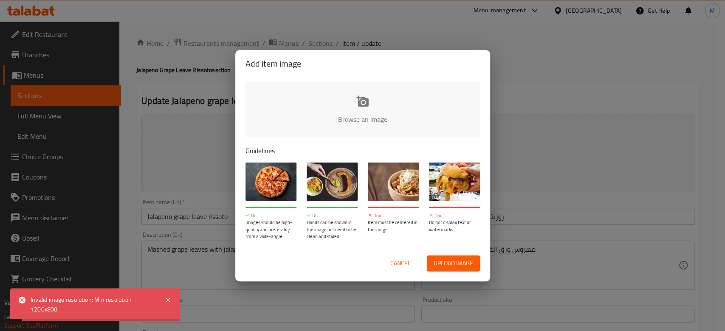
click at [366, 130] on input "file" at bounding box center [649, 121] width 809 height 79
type input "C:\fakepath\لقطة شاشة 2025-09-15 150612 (1).png"
click at [205, 166] on div "Add item image Browse an image Guidelines Do Images should be high-quality and …" at bounding box center [362, 165] width 725 height 331
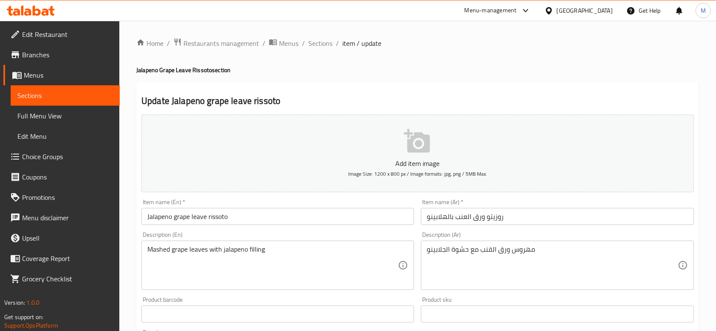
click at [31, 77] on span "Menus" at bounding box center [68, 75] width 89 height 10
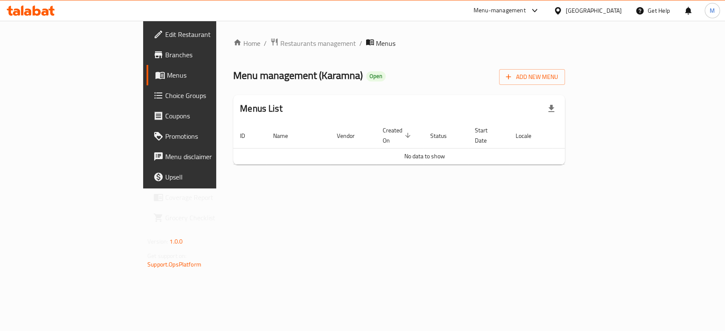
click at [167, 79] on span "Menus" at bounding box center [212, 75] width 90 height 10
click at [165, 57] on span "Branches" at bounding box center [211, 55] width 92 height 10
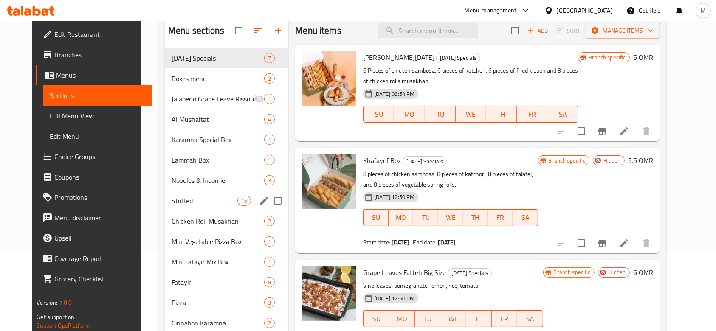
scroll to position [79, 0]
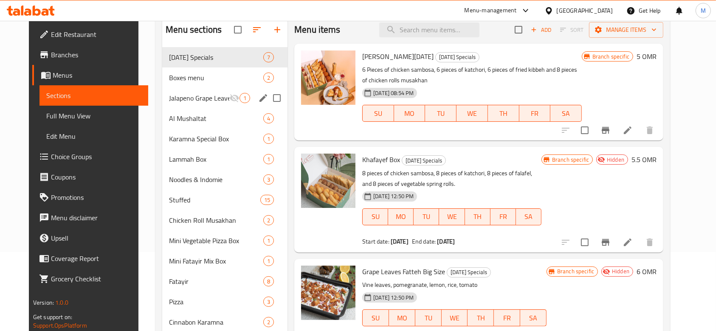
click at [198, 101] on span "Jalapeno Grape Leave Rissoto" at bounding box center [199, 98] width 60 height 10
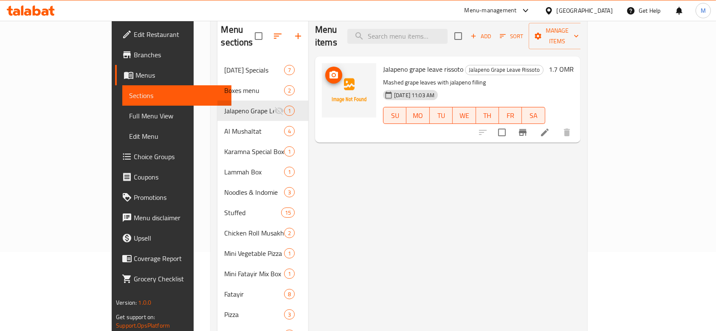
click at [332, 75] on img at bounding box center [349, 90] width 54 height 54
click at [329, 70] on icon "upload picture" at bounding box center [334, 75] width 10 height 10
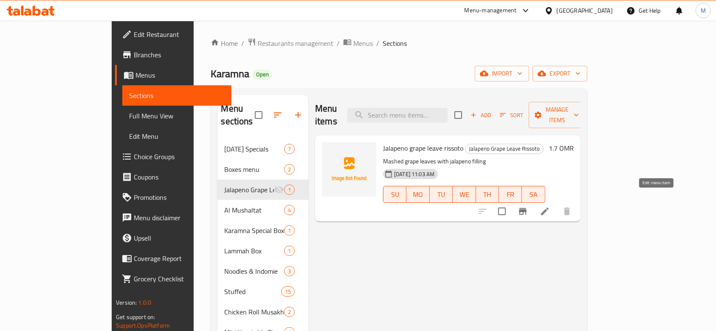
click at [550, 206] on icon at bounding box center [545, 211] width 10 height 10
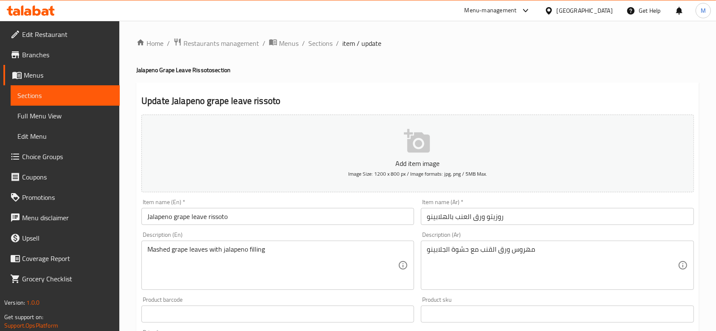
click at [439, 168] on button "Add item image Image Size: 1200 x 800 px / Image formats: jpg, png / 5MB Max." at bounding box center [417, 154] width 552 height 78
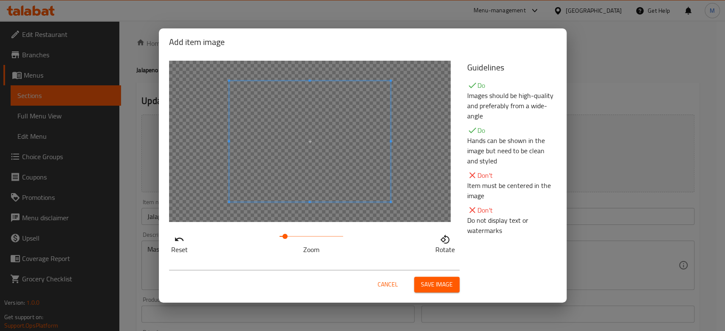
click at [285, 234] on span at bounding box center [284, 236] width 5 height 5
click at [309, 195] on span at bounding box center [315, 144] width 170 height 127
click at [289, 235] on span at bounding box center [289, 236] width 5 height 5
click at [304, 189] on span at bounding box center [319, 144] width 170 height 127
click at [456, 284] on button "Save image" at bounding box center [436, 285] width 45 height 16
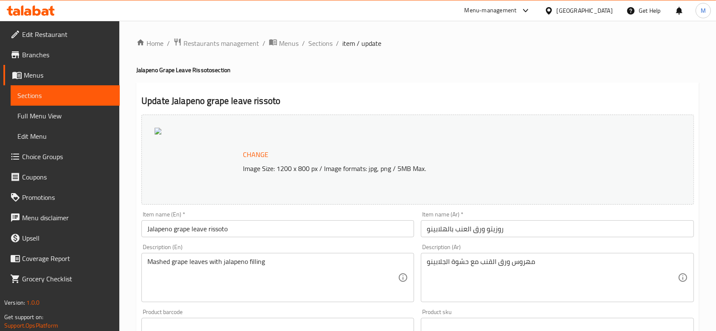
click at [225, 162] on div at bounding box center [197, 160] width 85 height 64
click at [322, 46] on span "Sections" at bounding box center [320, 43] width 24 height 10
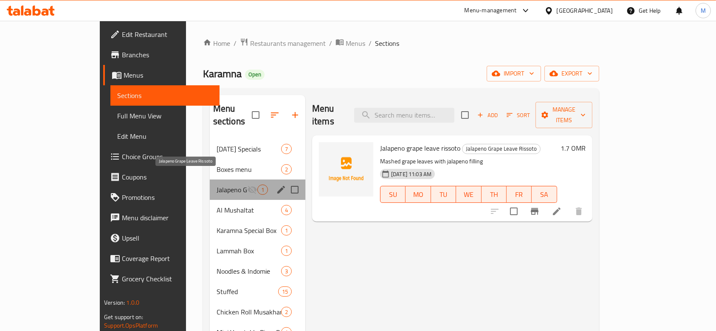
click at [219, 185] on span "Jalapeno Grape Leave Rissoto" at bounding box center [232, 190] width 31 height 10
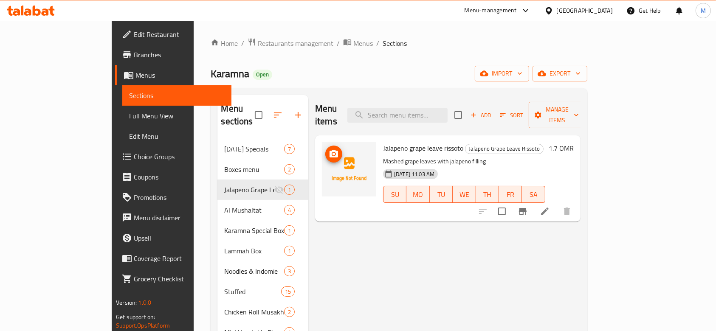
click at [322, 169] on img at bounding box center [349, 169] width 54 height 54
click at [557, 204] on li at bounding box center [545, 211] width 24 height 15
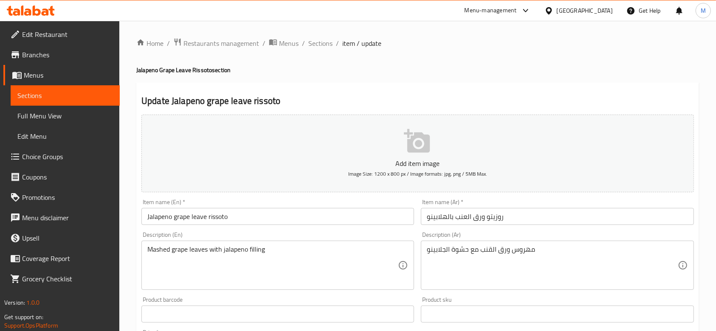
click at [424, 147] on icon "button" at bounding box center [417, 141] width 26 height 24
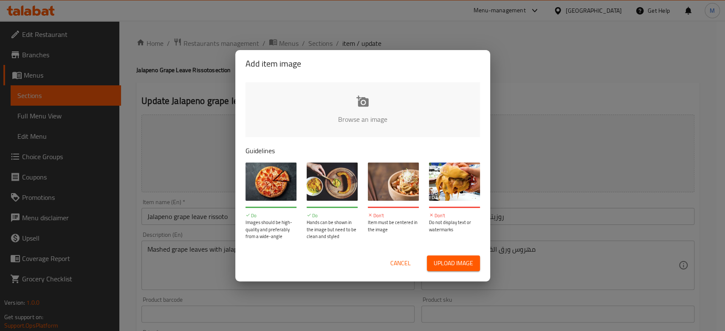
click at [347, 111] on input "file" at bounding box center [649, 121] width 809 height 79
type input "C:\fakepath\WhatsApp Image 2025-09-15 at 3.19.06 PM (1).jpeg"
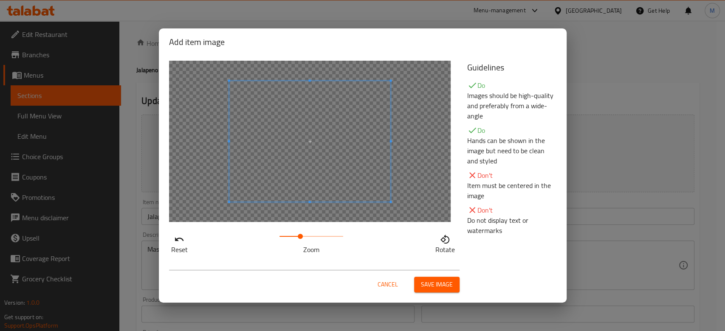
drag, startPoint x: 281, startPoint y: 236, endPoint x: 300, endPoint y: 240, distance: 19.4
click at [300, 239] on span at bounding box center [300, 236] width 5 height 5
click at [298, 235] on span at bounding box center [297, 236] width 5 height 5
click at [291, 180] on span at bounding box center [305, 133] width 170 height 127
click at [425, 285] on span "Save image" at bounding box center [437, 284] width 32 height 11
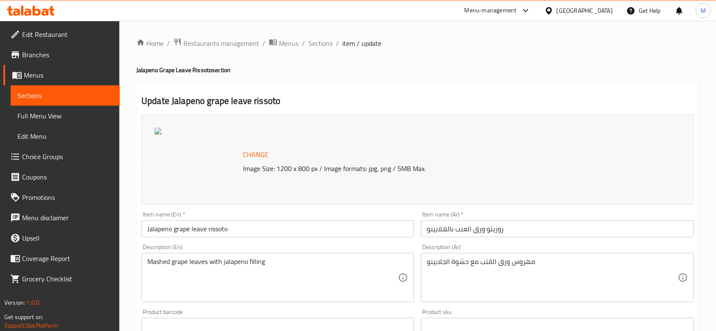
click at [276, 159] on div "Change Image Size: 1200 x 800 px / Image formats: jpg, png / 5MB Max." at bounding box center [437, 160] width 395 height 28
click at [234, 151] on div at bounding box center [197, 160] width 85 height 64
click at [266, 158] on span "Change" at bounding box center [255, 155] width 25 height 12
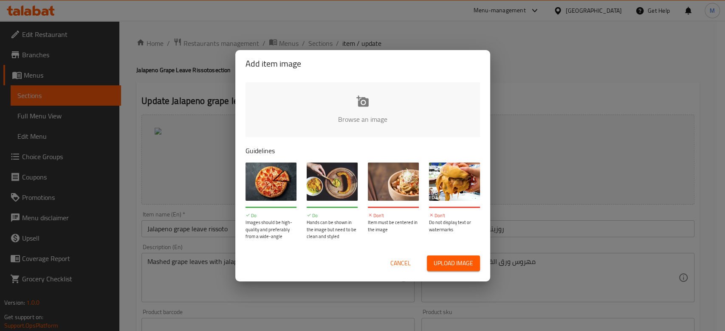
click at [375, 115] on input "file" at bounding box center [649, 121] width 809 height 79
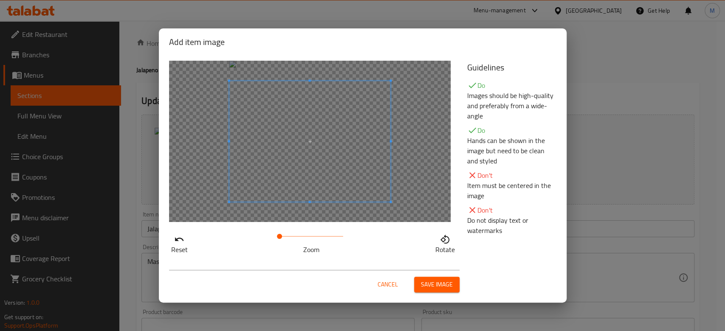
click at [434, 289] on span "Save image" at bounding box center [437, 284] width 32 height 11
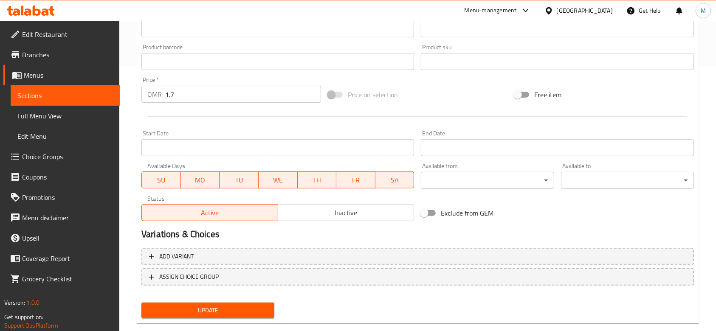
scroll to position [268, 0]
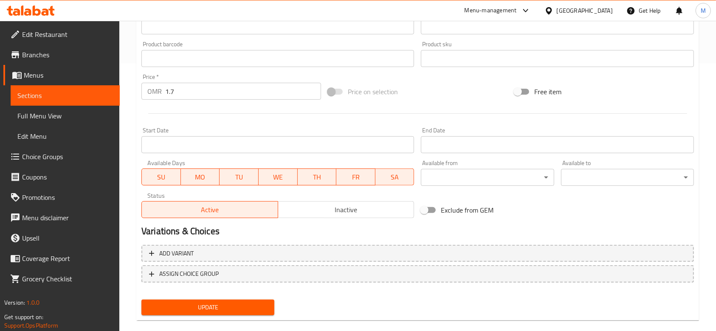
click at [209, 311] on span "Update" at bounding box center [207, 307] width 119 height 11
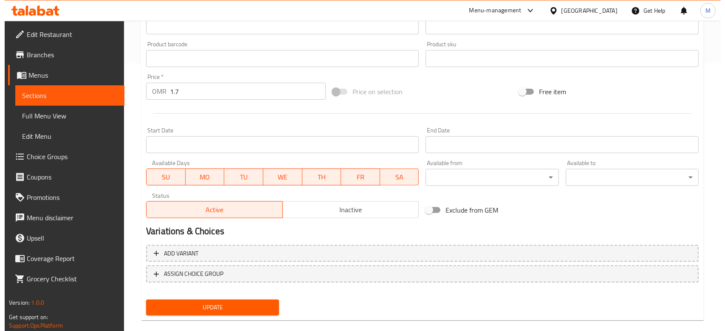
scroll to position [0, 0]
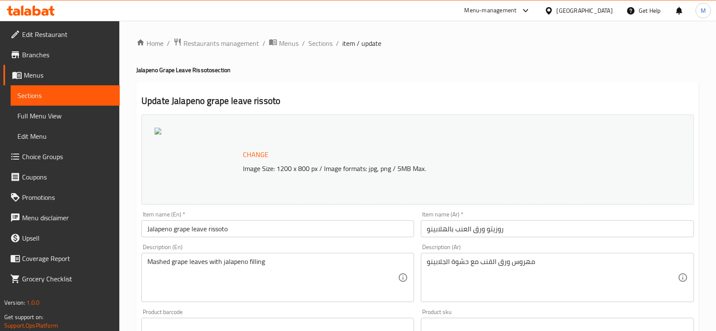
drag, startPoint x: 55, startPoint y: 107, endPoint x: 55, endPoint y: 114, distance: 7.6
click at [55, 107] on link "Full Menu View" at bounding box center [65, 116] width 109 height 20
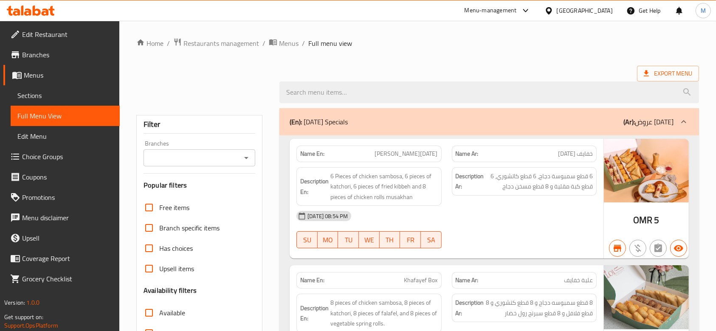
click at [55, 114] on span "Full Menu View" at bounding box center [65, 116] width 96 height 10
click at [62, 97] on span "Sections" at bounding box center [65, 95] width 96 height 10
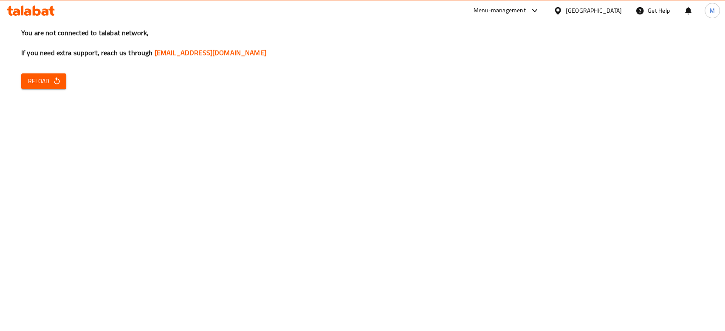
click at [42, 85] on span "Reload" at bounding box center [43, 81] width 31 height 11
click at [54, 82] on icon "button" at bounding box center [57, 80] width 6 height 7
click at [484, 267] on div "You are not connected to talabat network, If you need extra support, reach us t…" at bounding box center [362, 165] width 725 height 331
click at [70, 73] on div "You are not connected to talabat network, If you need extra support, reach us t…" at bounding box center [362, 165] width 725 height 331
click at [51, 82] on span "Reload" at bounding box center [43, 81] width 31 height 11
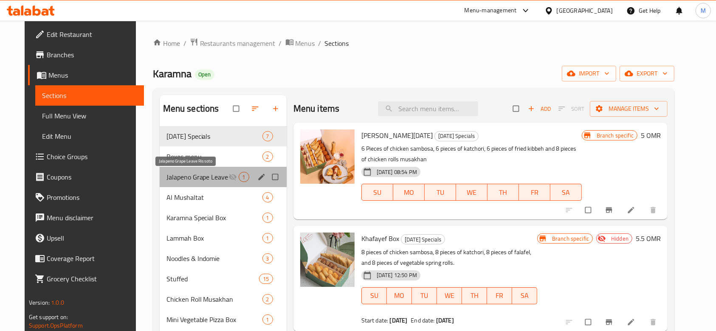
click at [203, 181] on span "Jalapeno Grape Leave Rissoto" at bounding box center [197, 177] width 62 height 10
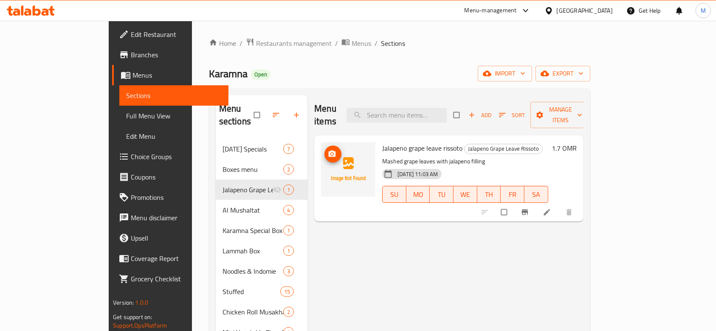
click at [331, 153] on circle "upload picture" at bounding box center [332, 154] width 2 height 2
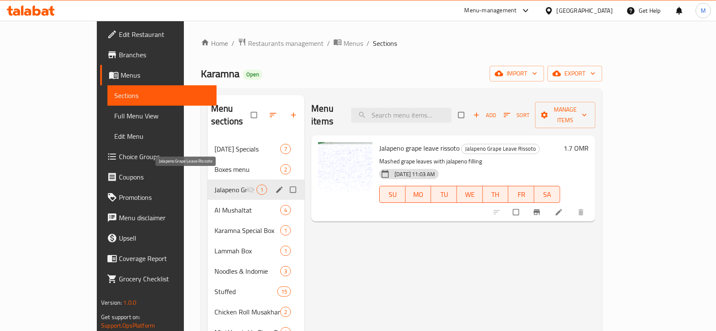
click at [214, 185] on span "Jalapeno Grape Leave Rissoto" at bounding box center [230, 190] width 32 height 10
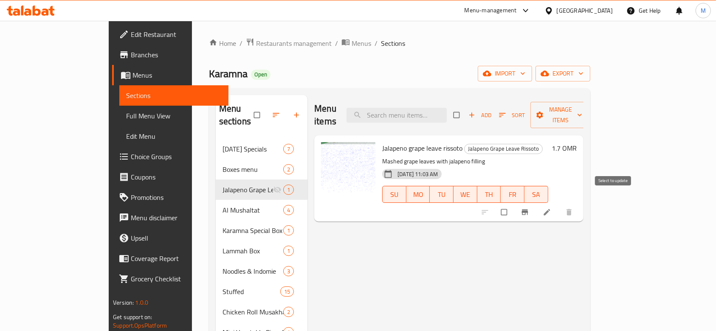
click at [514, 204] on input "checkbox" at bounding box center [505, 212] width 18 height 16
checkbox input "true"
click at [584, 110] on span "Manage items" at bounding box center [560, 114] width 47 height 21
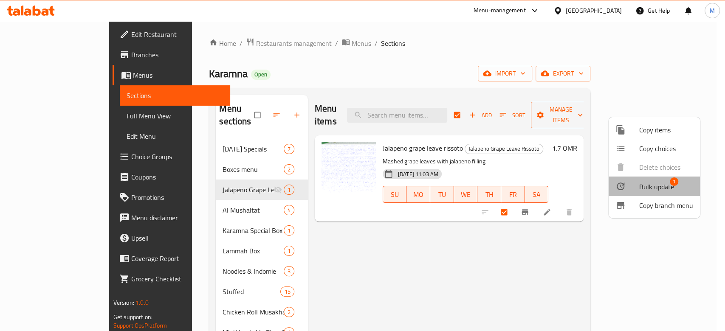
click at [661, 185] on span "Bulk update" at bounding box center [656, 187] width 35 height 10
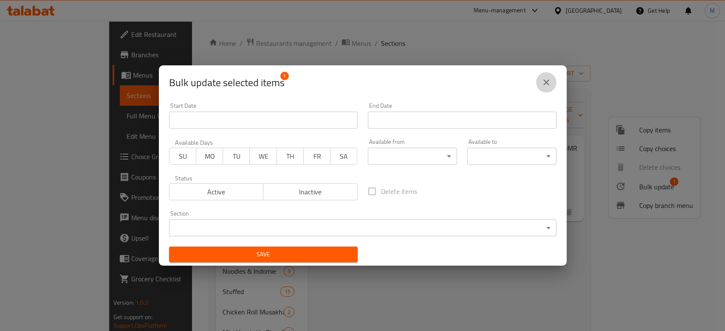
click at [546, 85] on icon "close" at bounding box center [546, 82] width 10 height 10
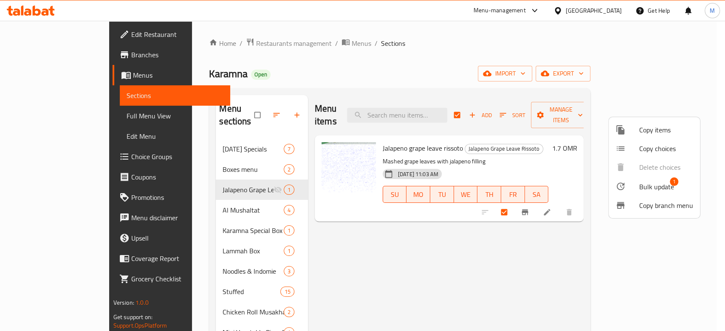
click at [583, 141] on div at bounding box center [362, 165] width 725 height 331
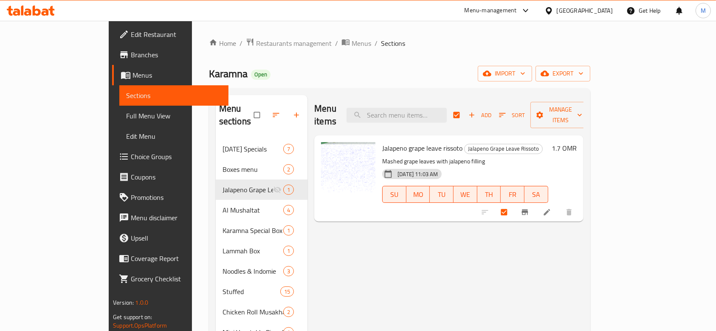
click at [507, 113] on icon "button" at bounding box center [502, 115] width 8 height 8
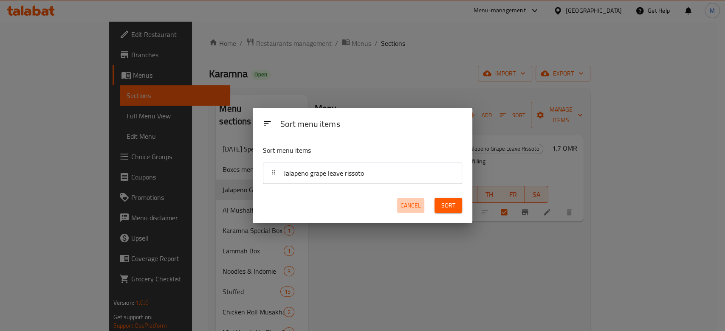
click at [402, 207] on span "Cancel" at bounding box center [410, 205] width 20 height 11
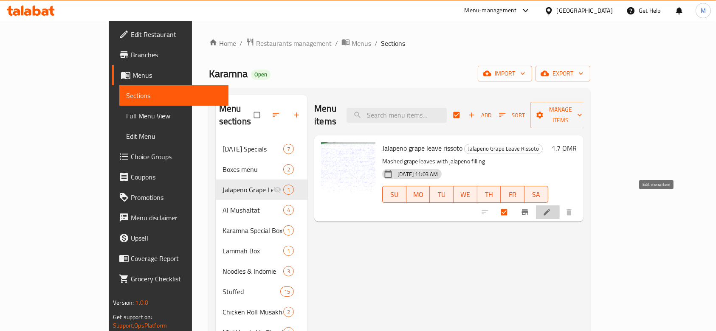
click at [551, 208] on icon at bounding box center [547, 212] width 8 height 8
